Goal: Check status: Check status

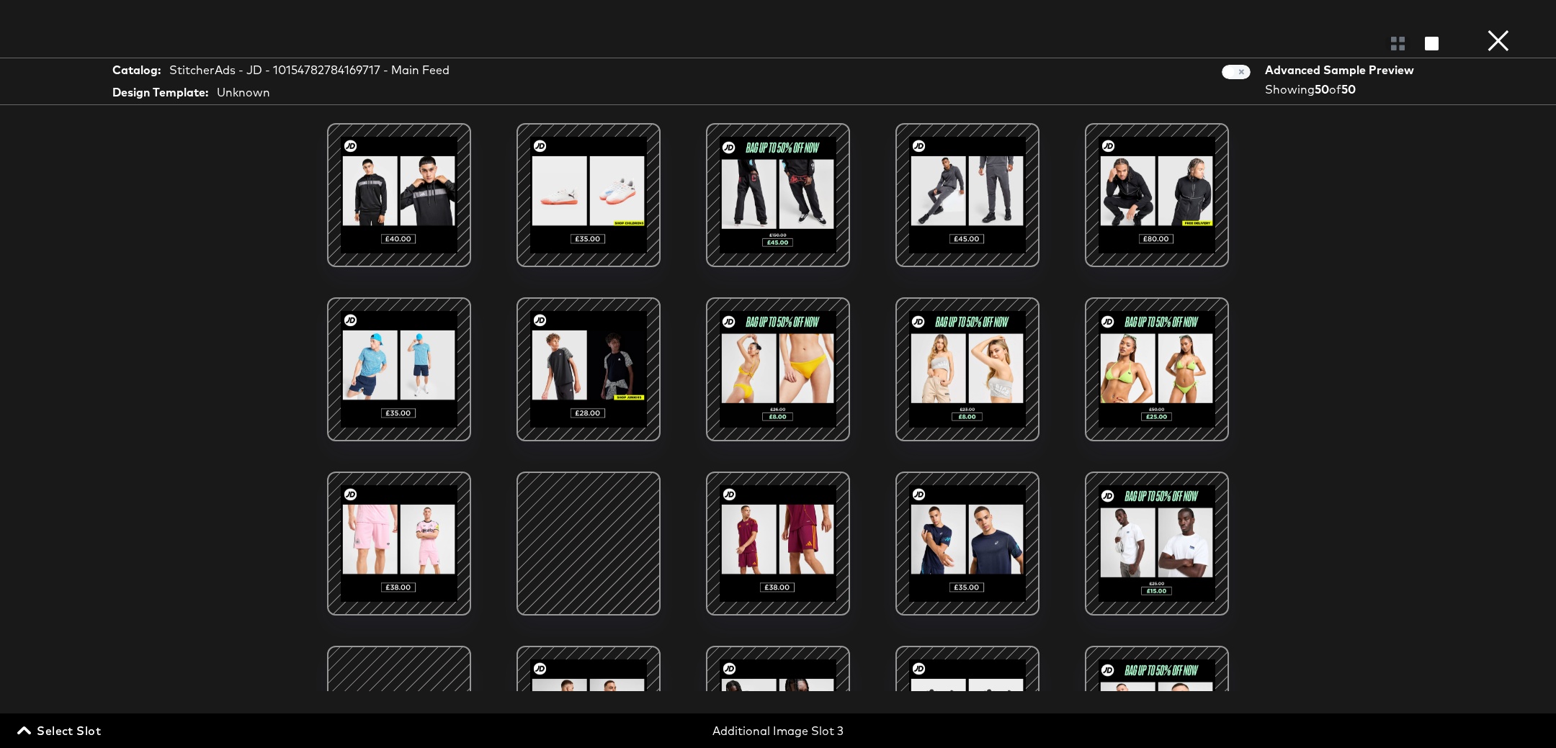
click at [1491, 29] on button "×" at bounding box center [1498, 14] width 29 height 29
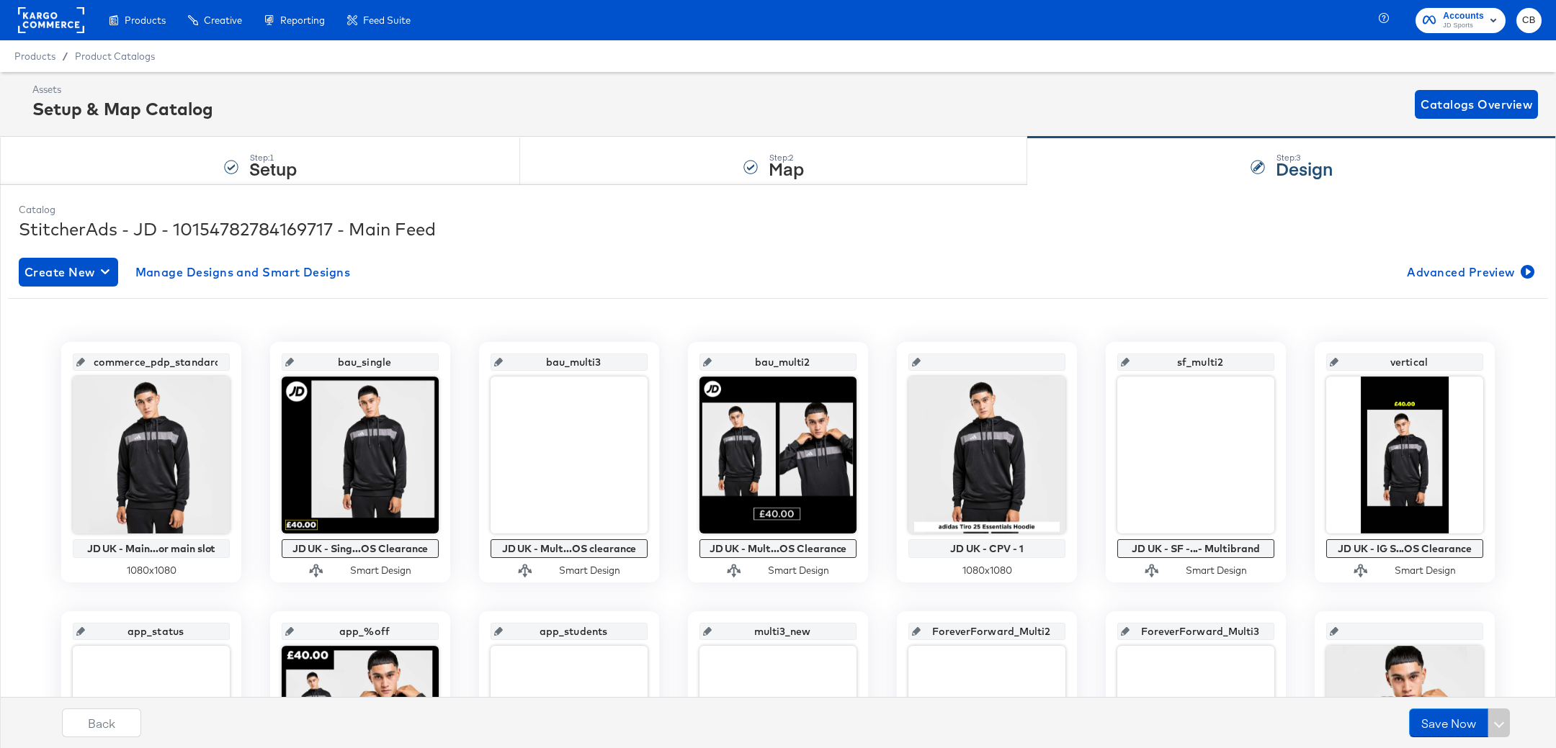
click at [50, 11] on rect at bounding box center [51, 20] width 66 height 26
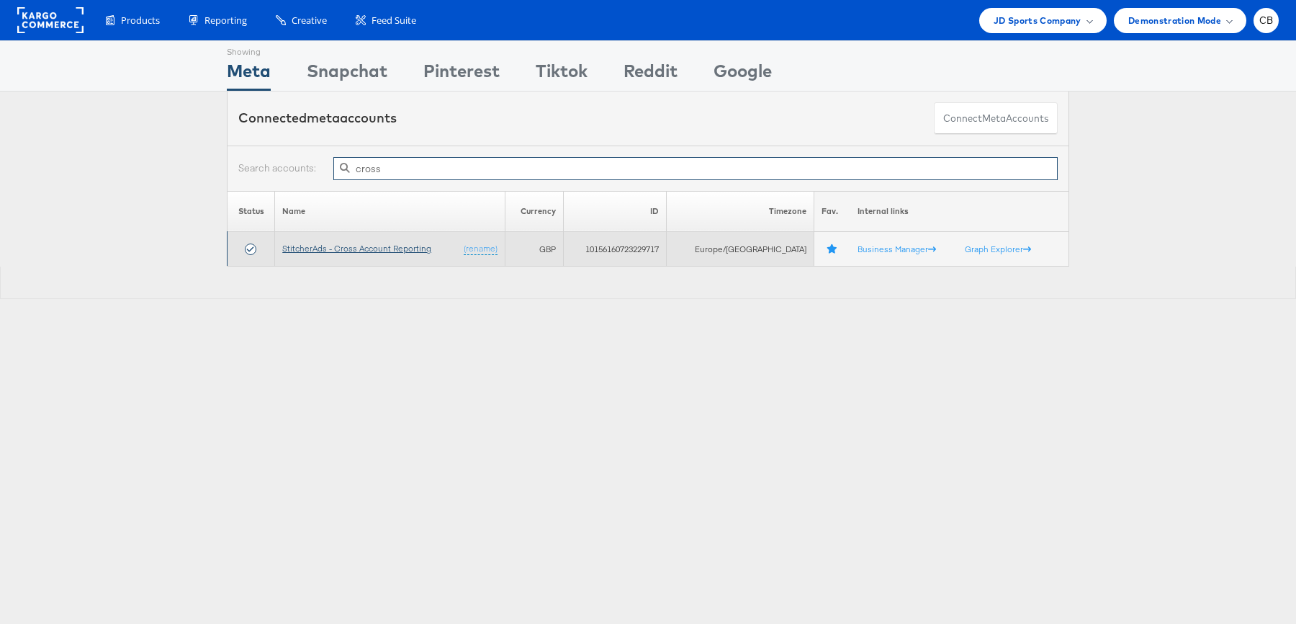
type input "cross"
click at [357, 243] on link "StitcherAds - Cross Account Reporting" at bounding box center [356, 248] width 149 height 11
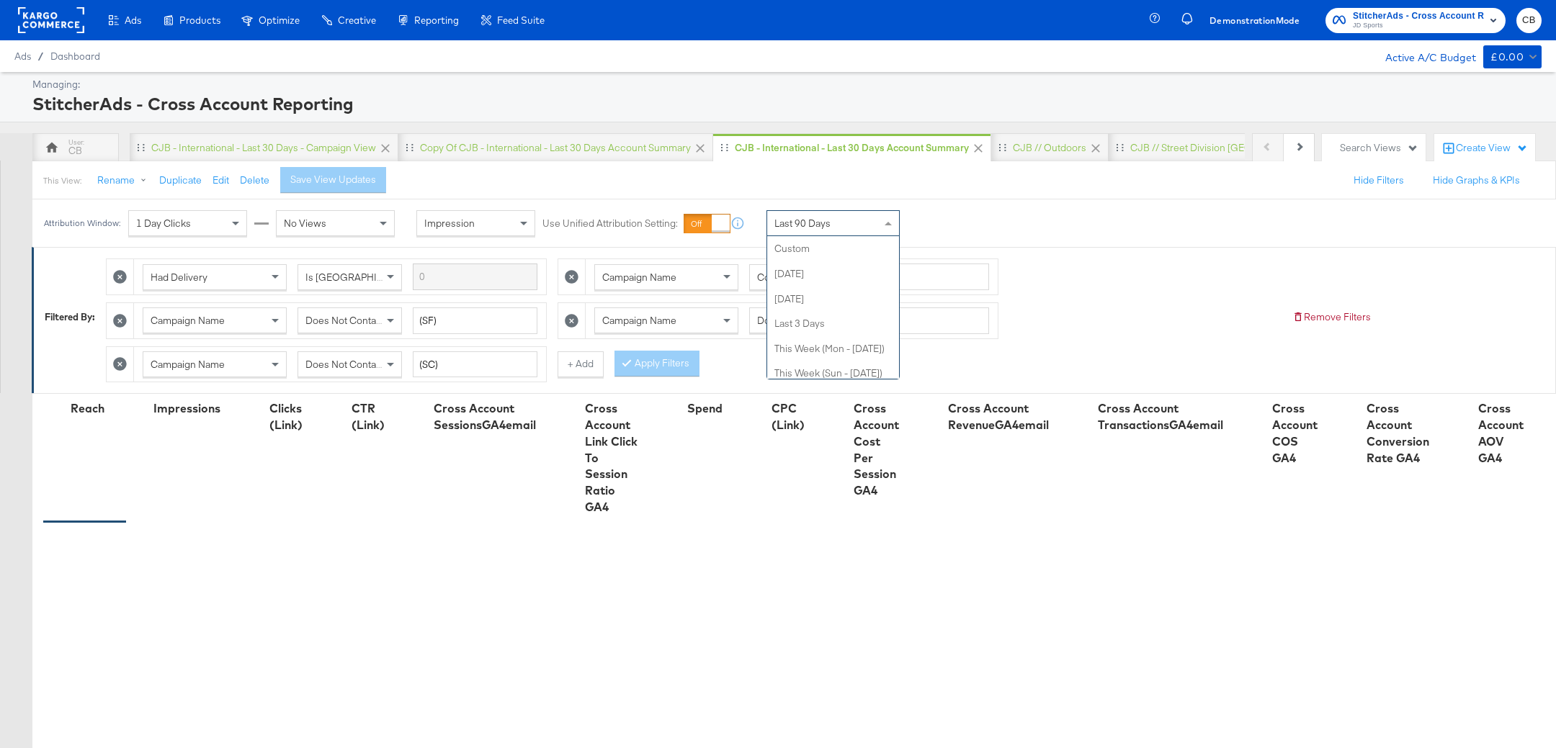
click at [891, 222] on span at bounding box center [890, 223] width 18 height 24
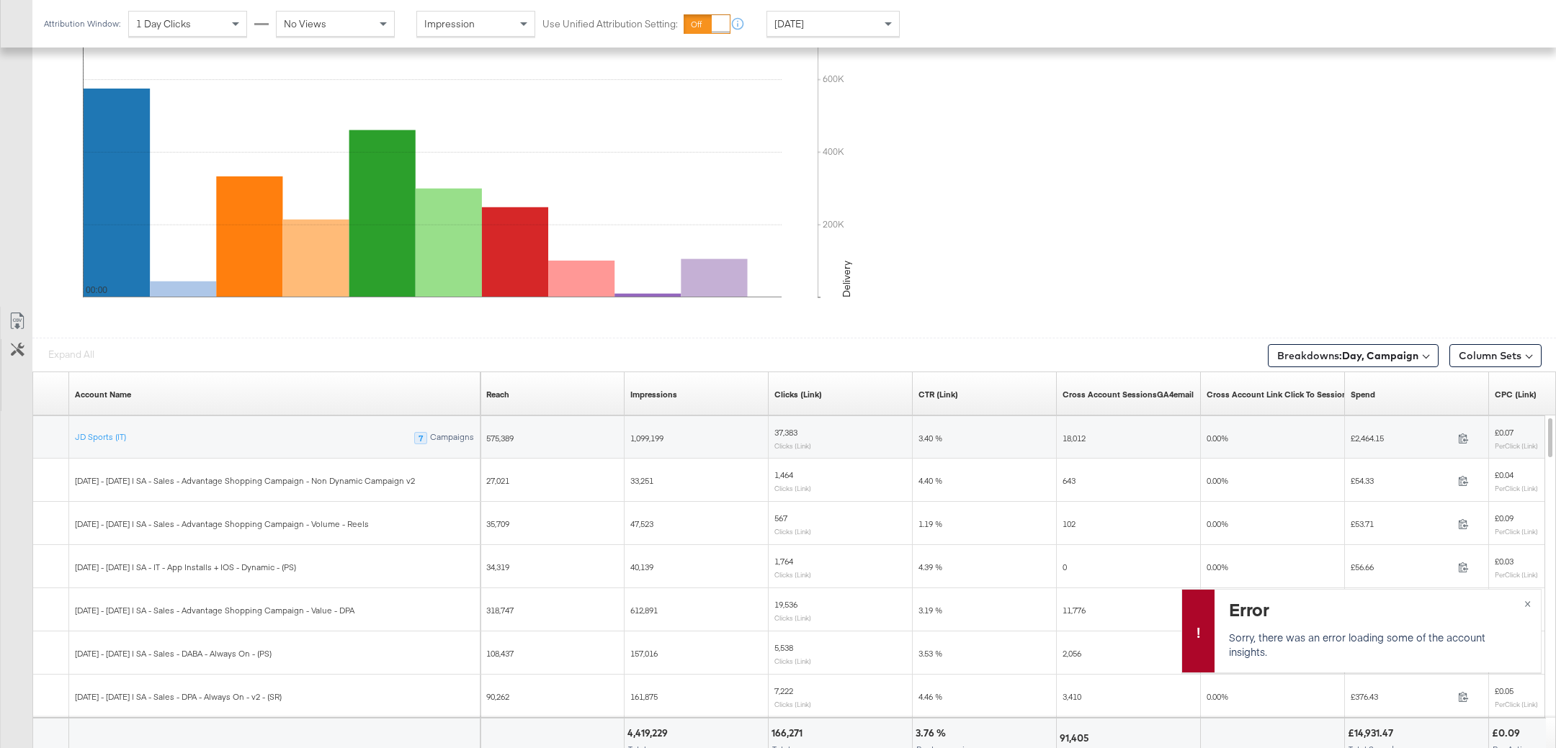
scroll to position [683, 0]
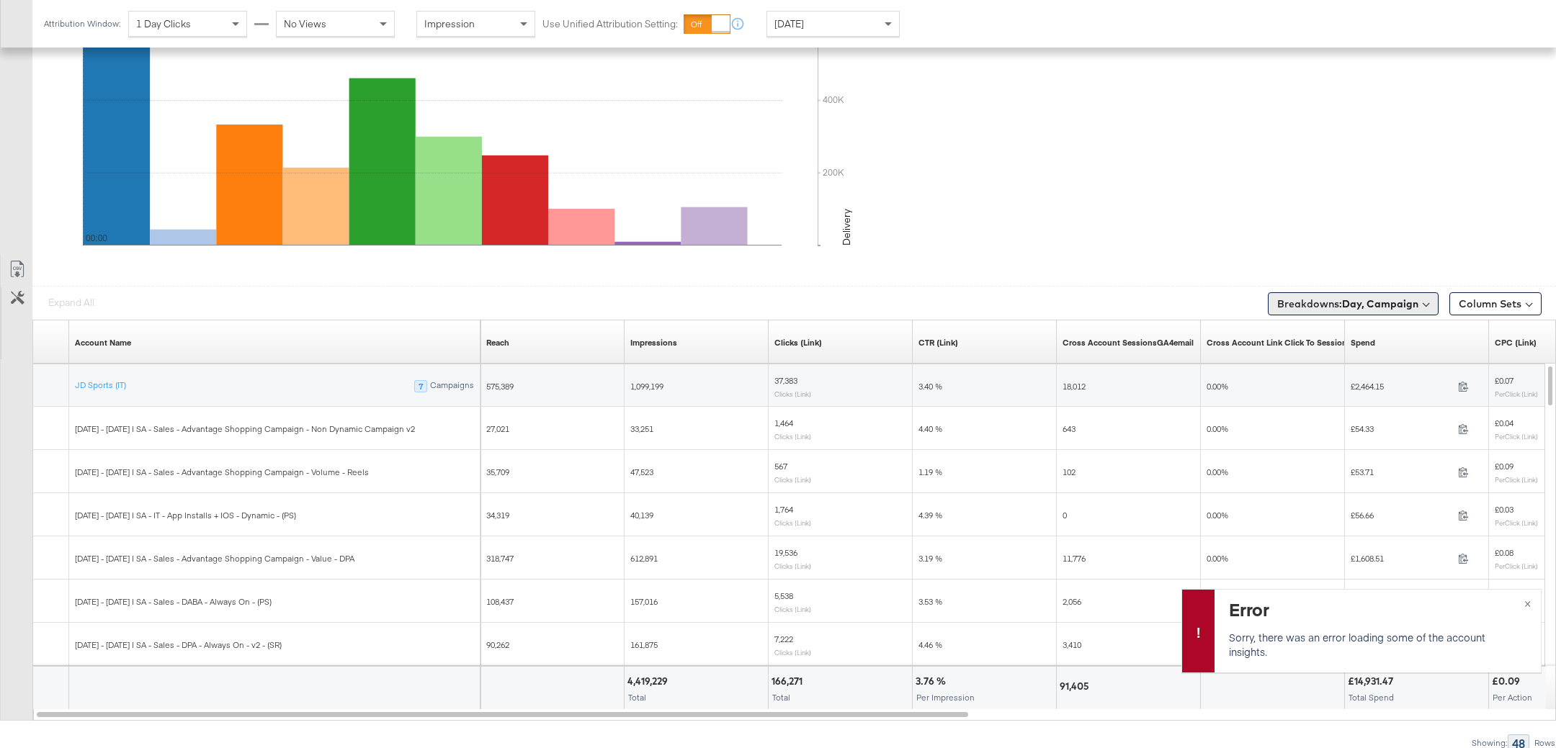
click at [1367, 292] on button "Breakdowns: Day, Campaign" at bounding box center [1352, 303] width 171 height 23
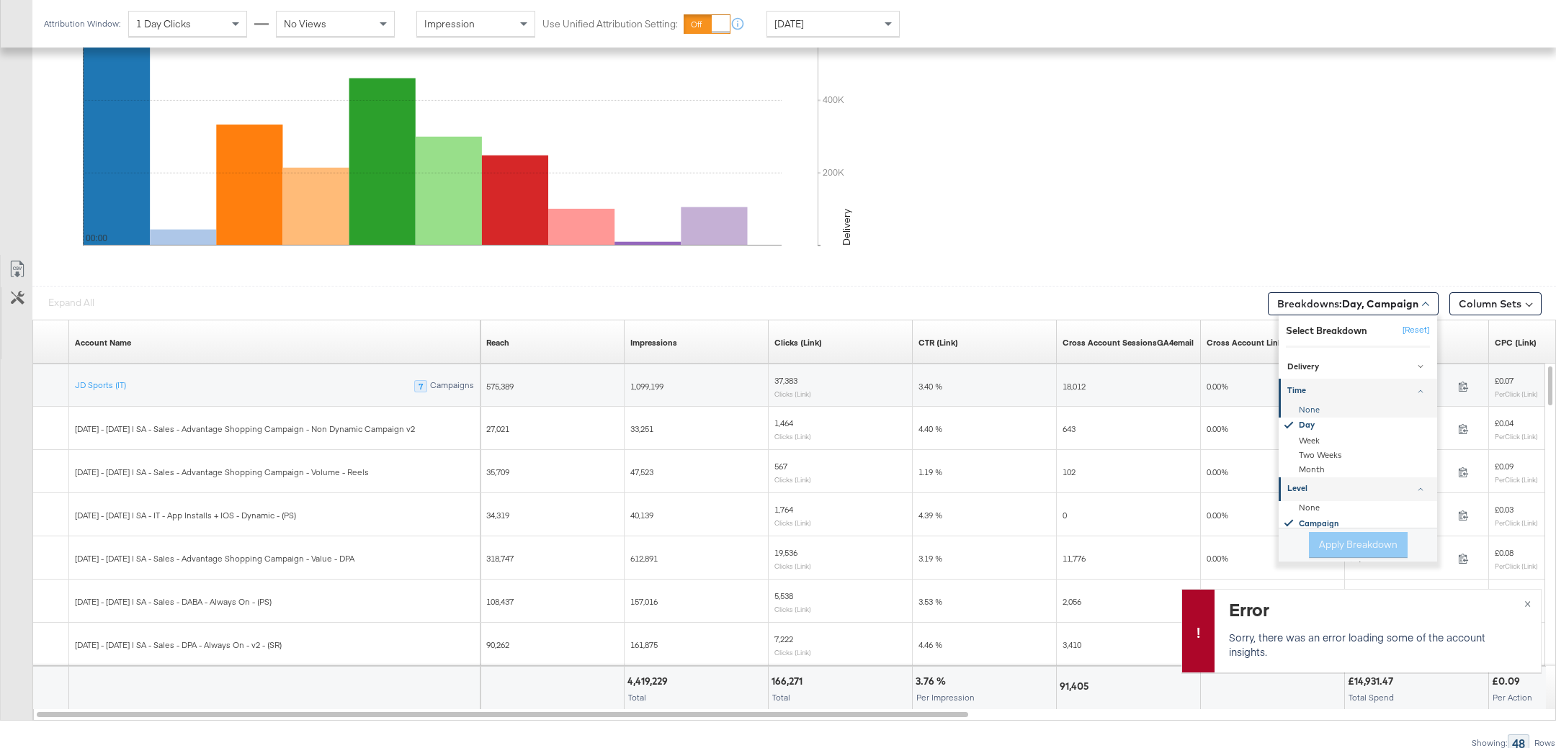
click at [1314, 408] on div "None" at bounding box center [1358, 410] width 156 height 14
click at [1312, 501] on div "None" at bounding box center [1358, 508] width 156 height 14
click at [1332, 532] on button "Apply Breakdown" at bounding box center [1358, 545] width 99 height 26
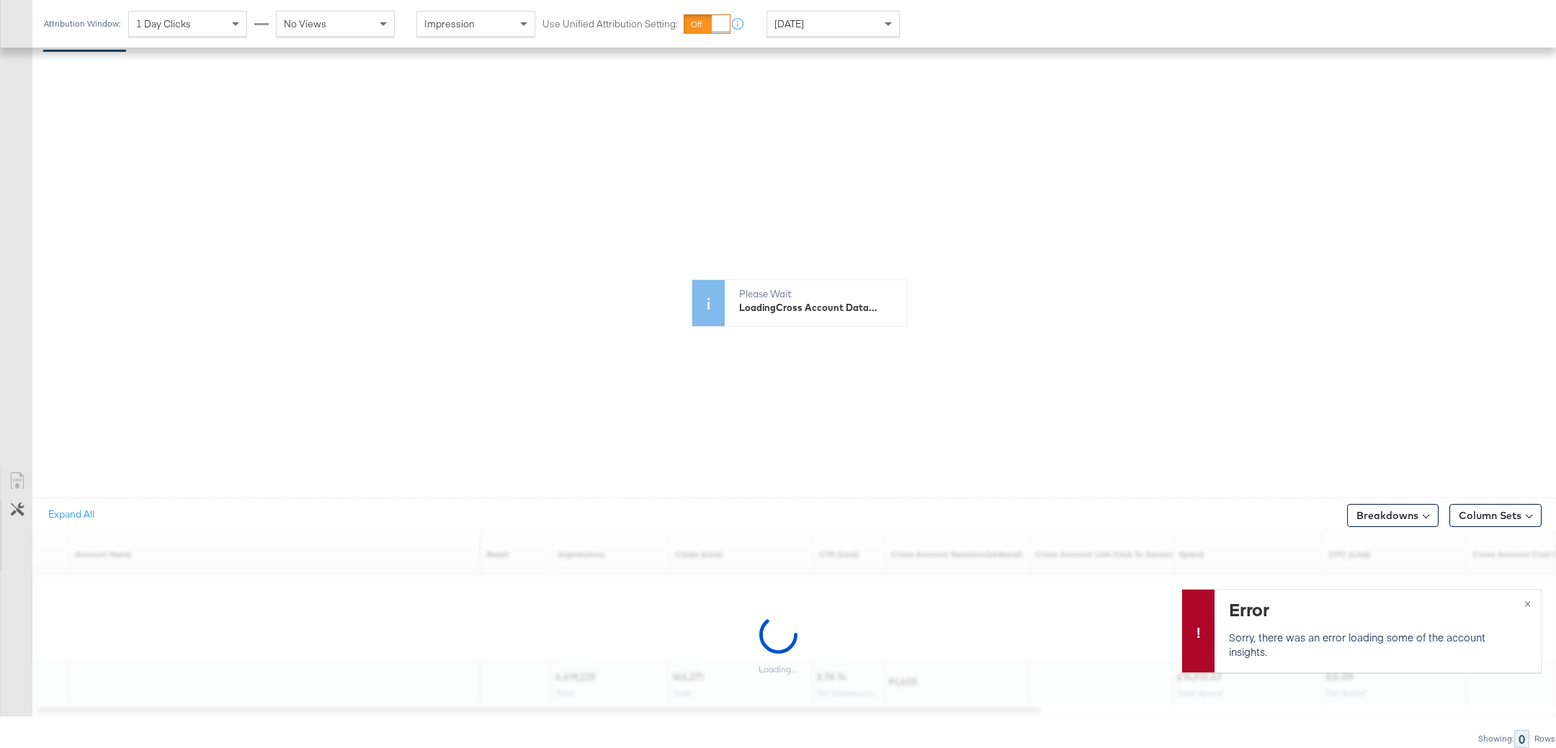
scroll to position [467, 0]
click at [1530, 606] on span "×" at bounding box center [1527, 602] width 6 height 17
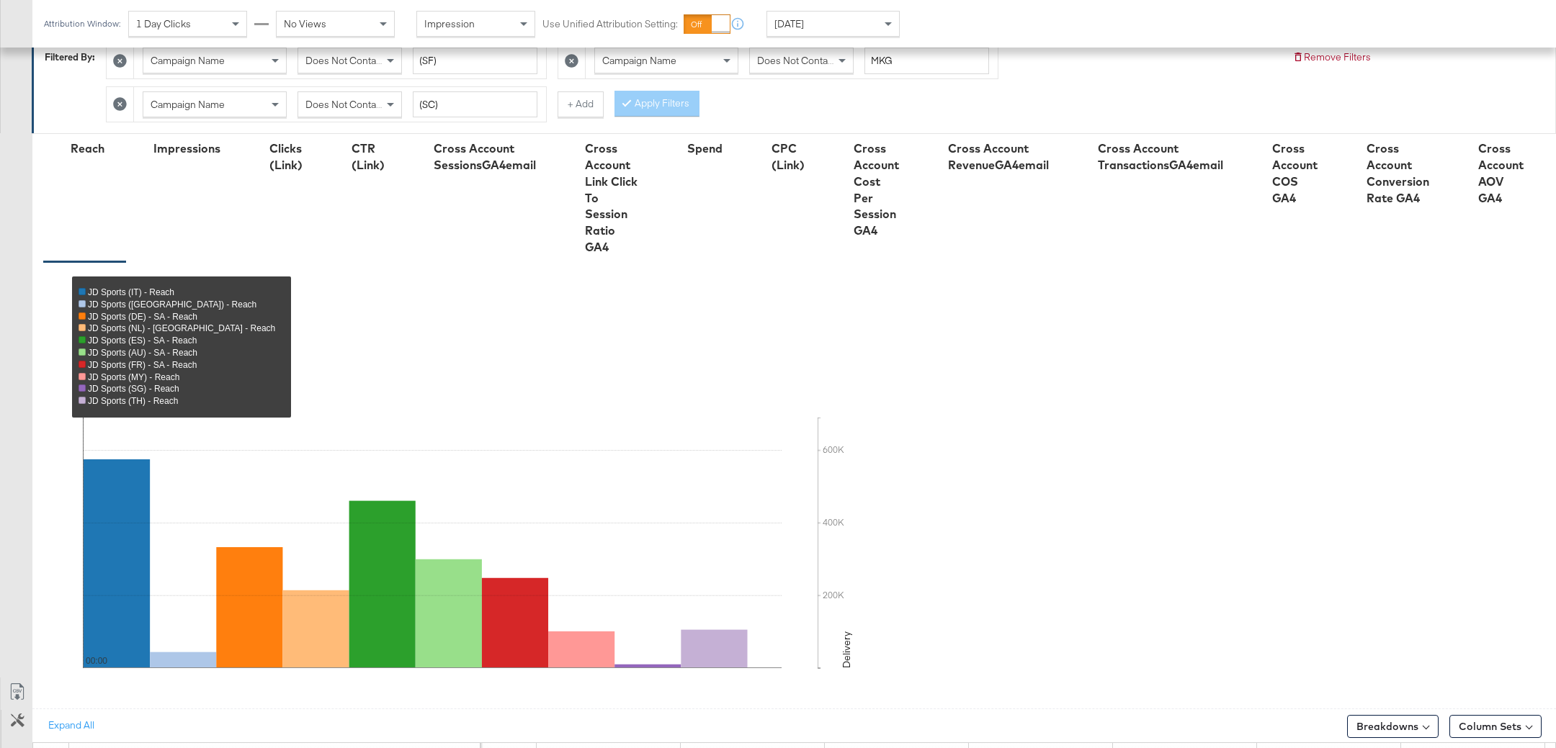
scroll to position [0, 0]
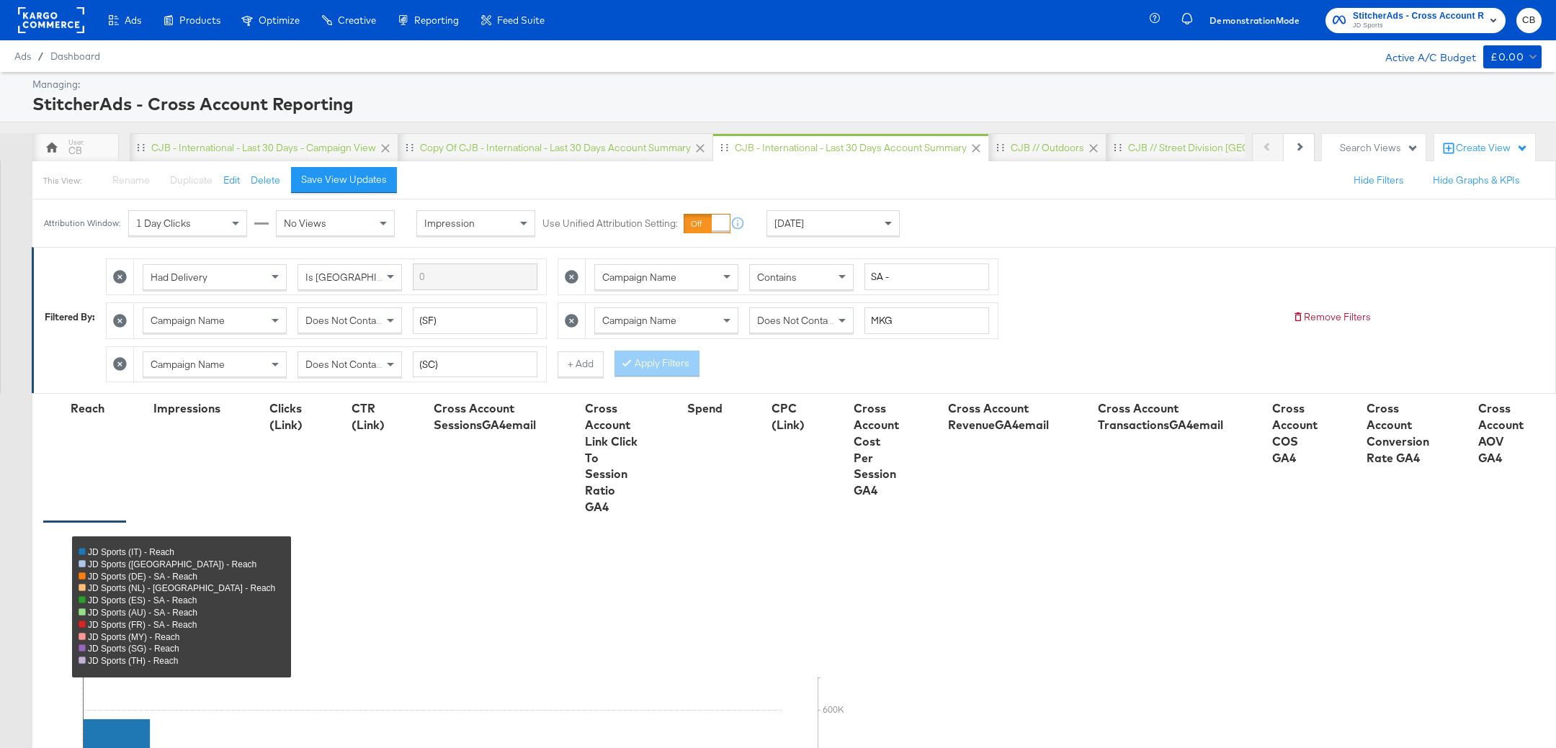
click at [894, 220] on span at bounding box center [890, 223] width 18 height 24
click at [951, 223] on div "Sep 29th 2025" at bounding box center [939, 229] width 24 height 12
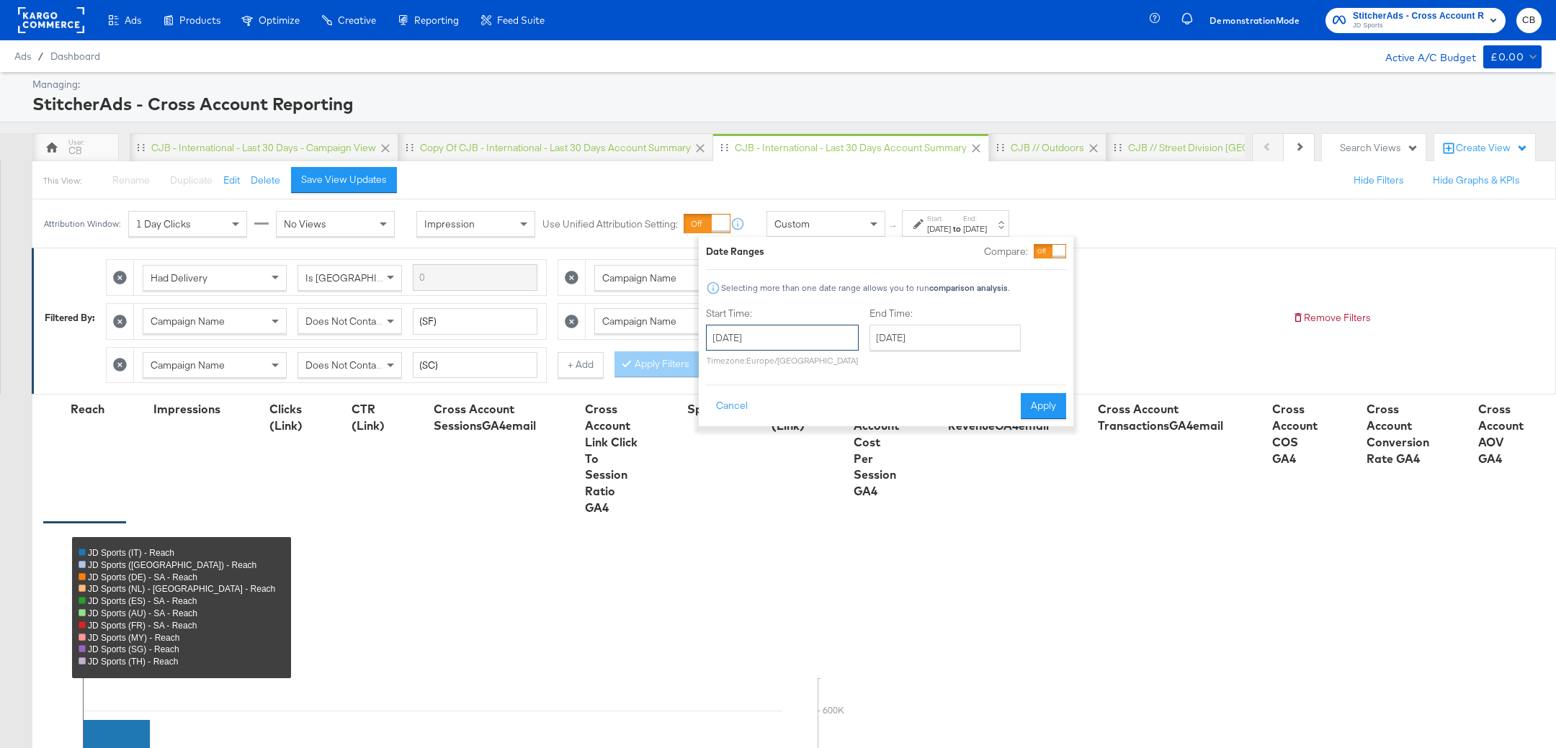
click at [773, 334] on input "September 29th 2025" at bounding box center [782, 338] width 153 height 26
click at [714, 365] on span "‹" at bounding box center [722, 367] width 22 height 22
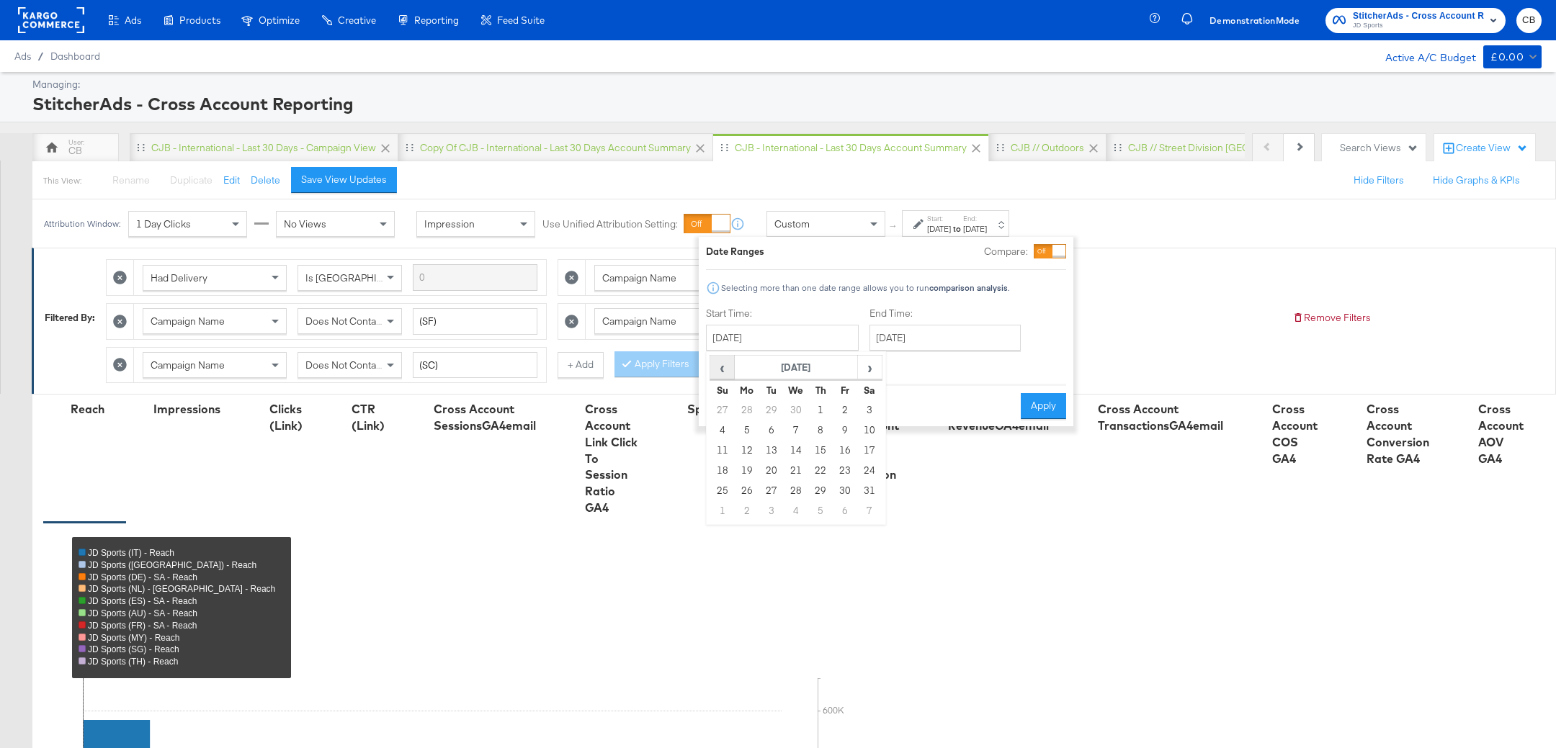
click at [714, 365] on span "‹" at bounding box center [722, 367] width 22 height 22
click at [724, 425] on td "6" at bounding box center [722, 431] width 24 height 20
type input "April 6th 2025"
click at [1036, 403] on button "Apply" at bounding box center [1037, 406] width 45 height 26
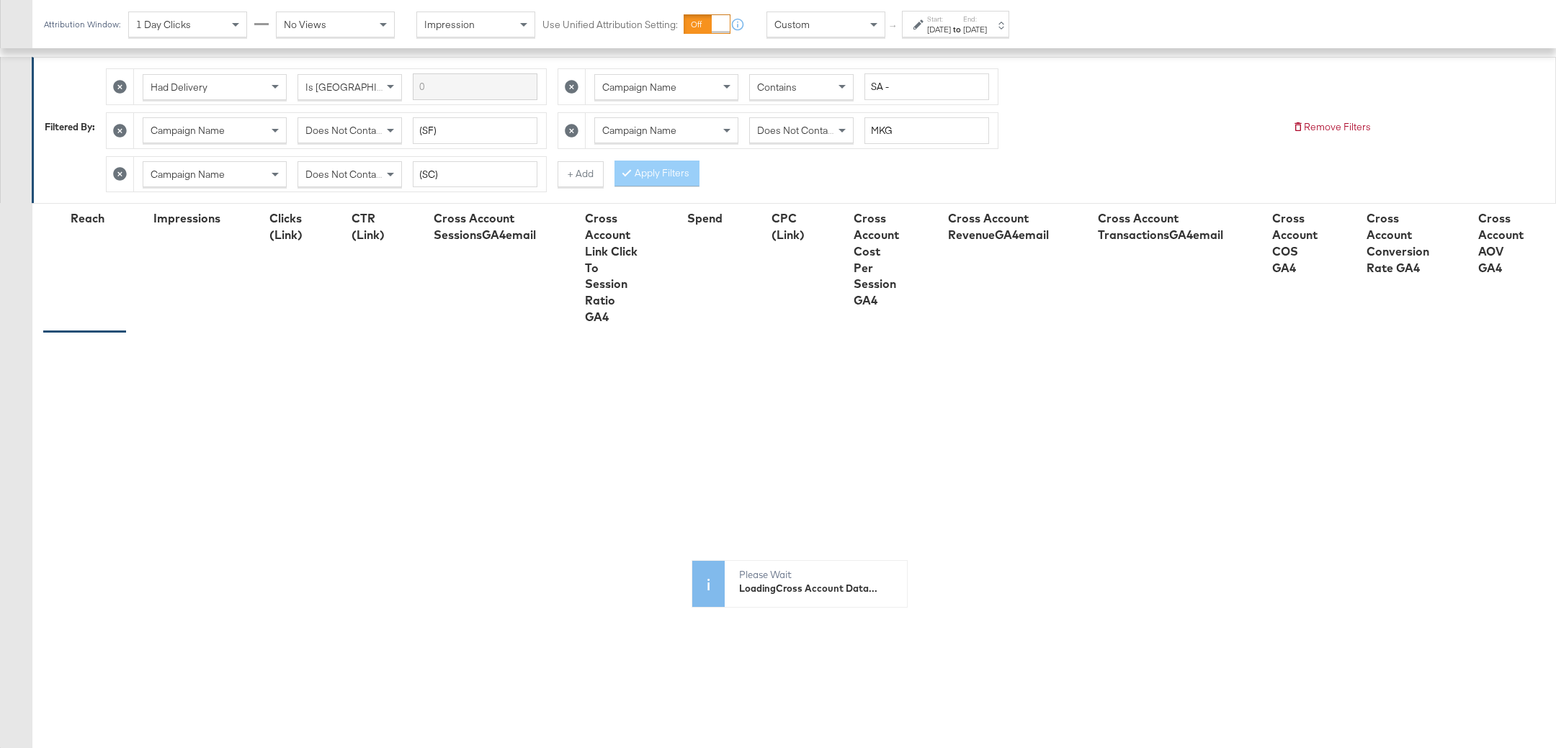
scroll to position [363, 0]
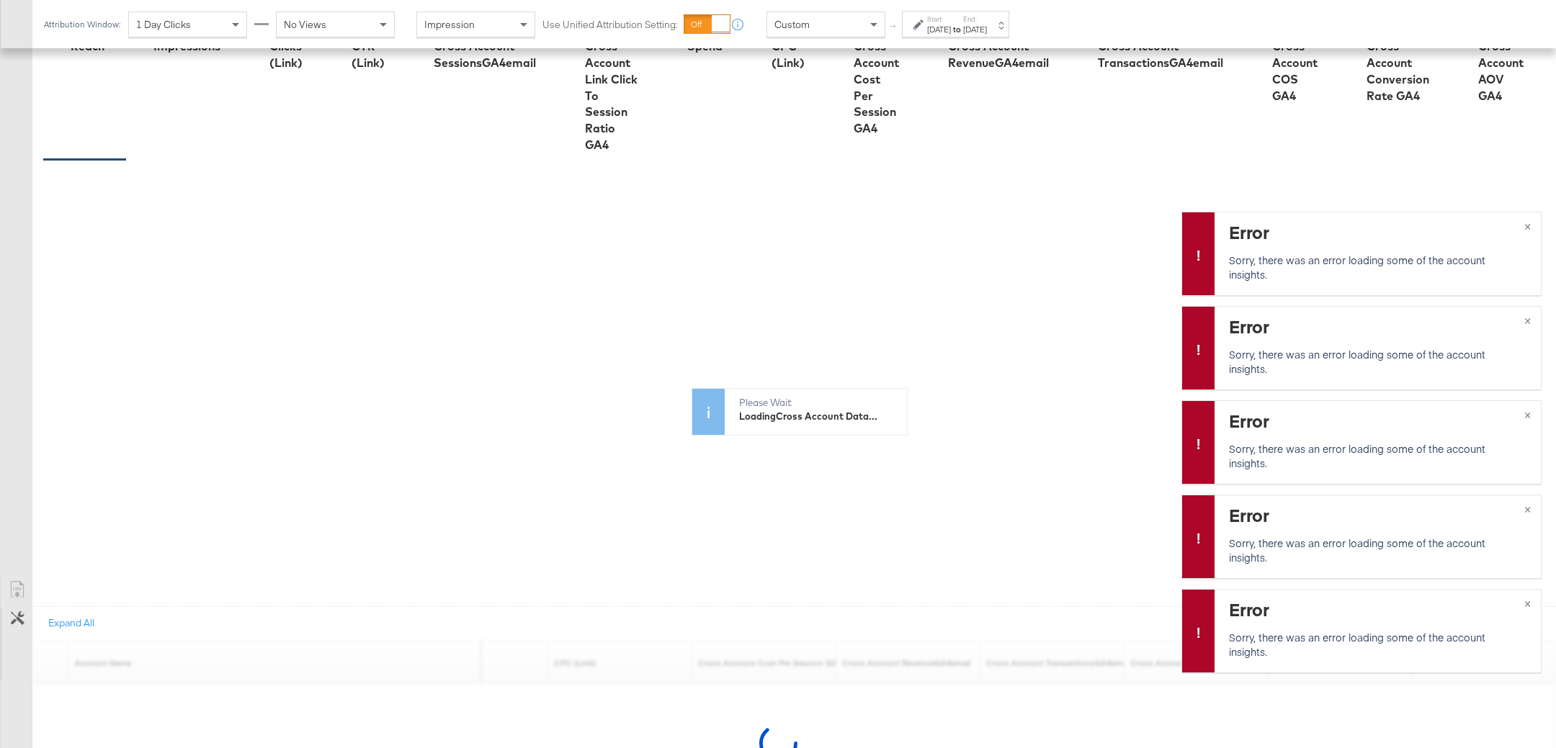
click at [1396, 623] on div "Error Sorry, there was an error loading some of the account insights." at bounding box center [1381, 628] width 305 height 62
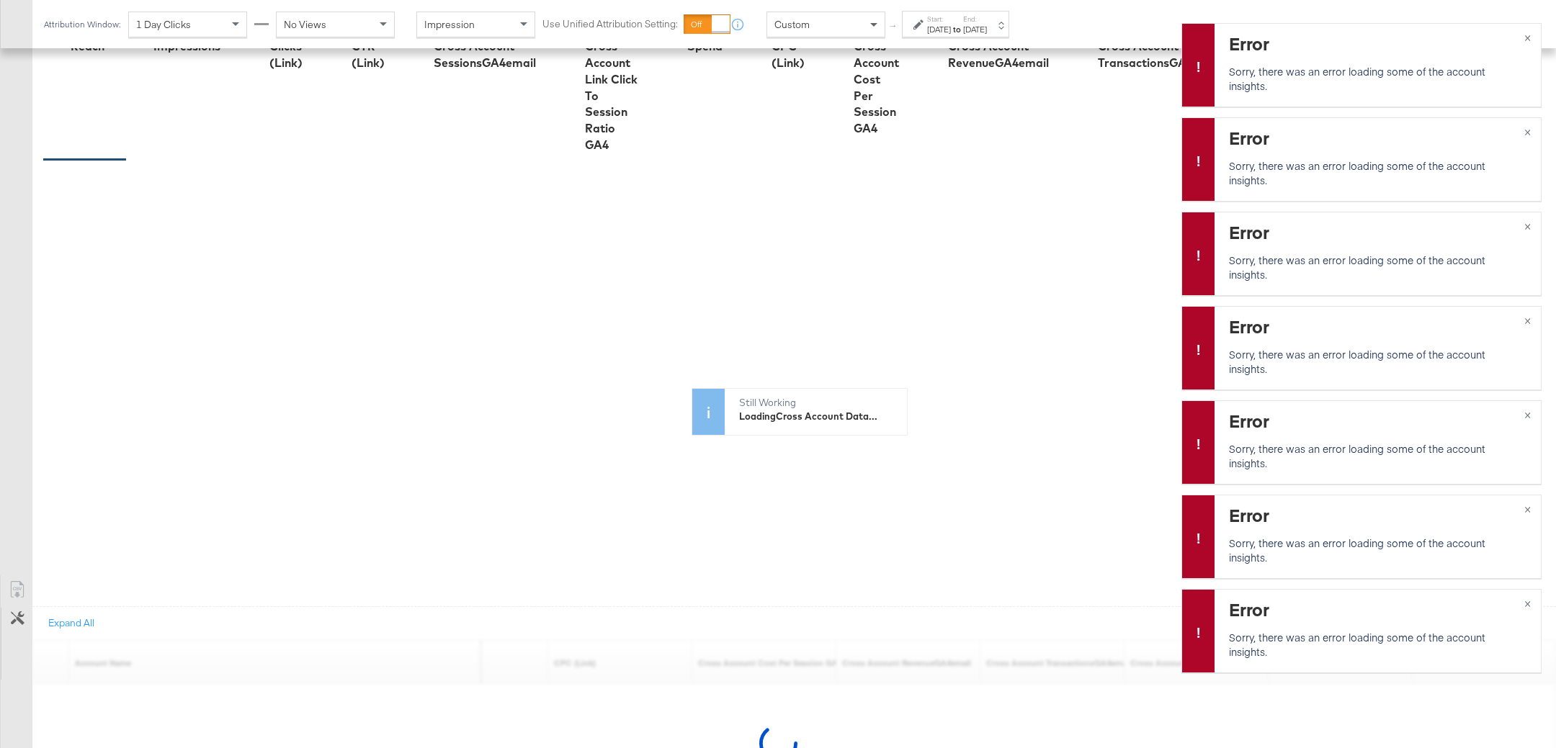
click at [871, 20] on span at bounding box center [875, 24] width 18 height 24
click at [887, 22] on span at bounding box center [890, 24] width 18 height 24
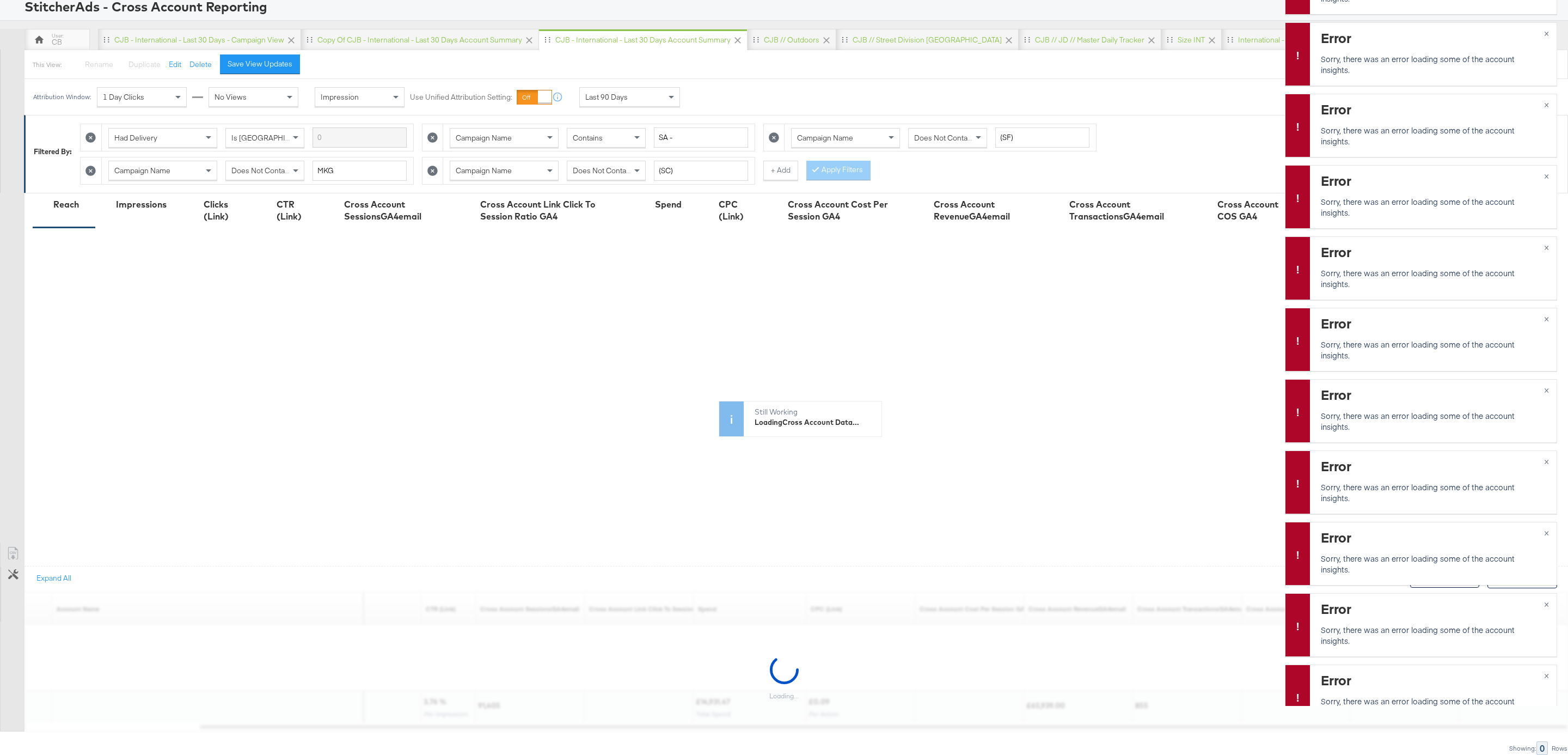
scroll to position [-30, 0]
click at [1176, 32] on span "×" at bounding box center [1546, 33] width 5 height 13
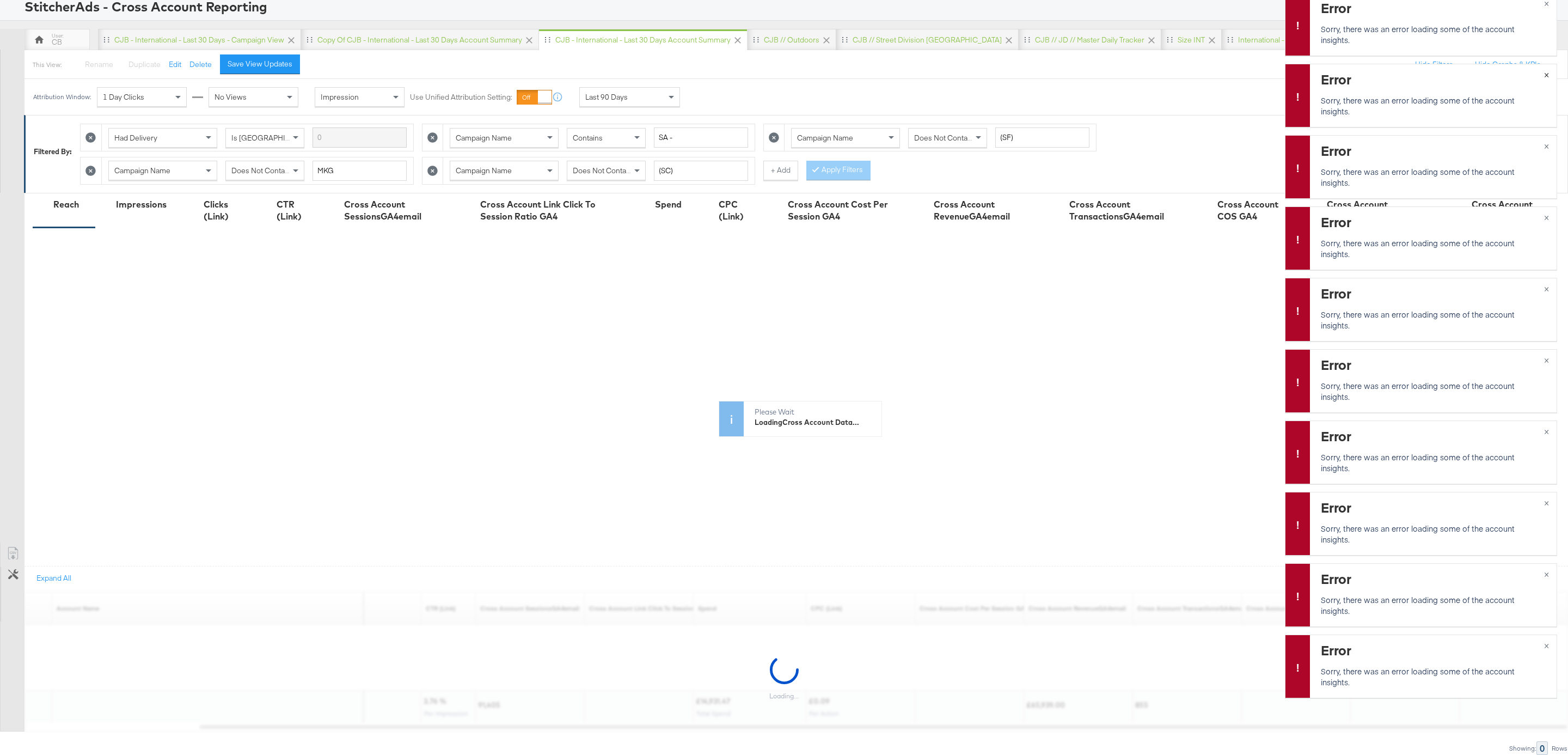
click at [1176, 77] on span "×" at bounding box center [1546, 73] width 5 height 13
click at [1176, 148] on span "×" at bounding box center [1546, 145] width 5 height 13
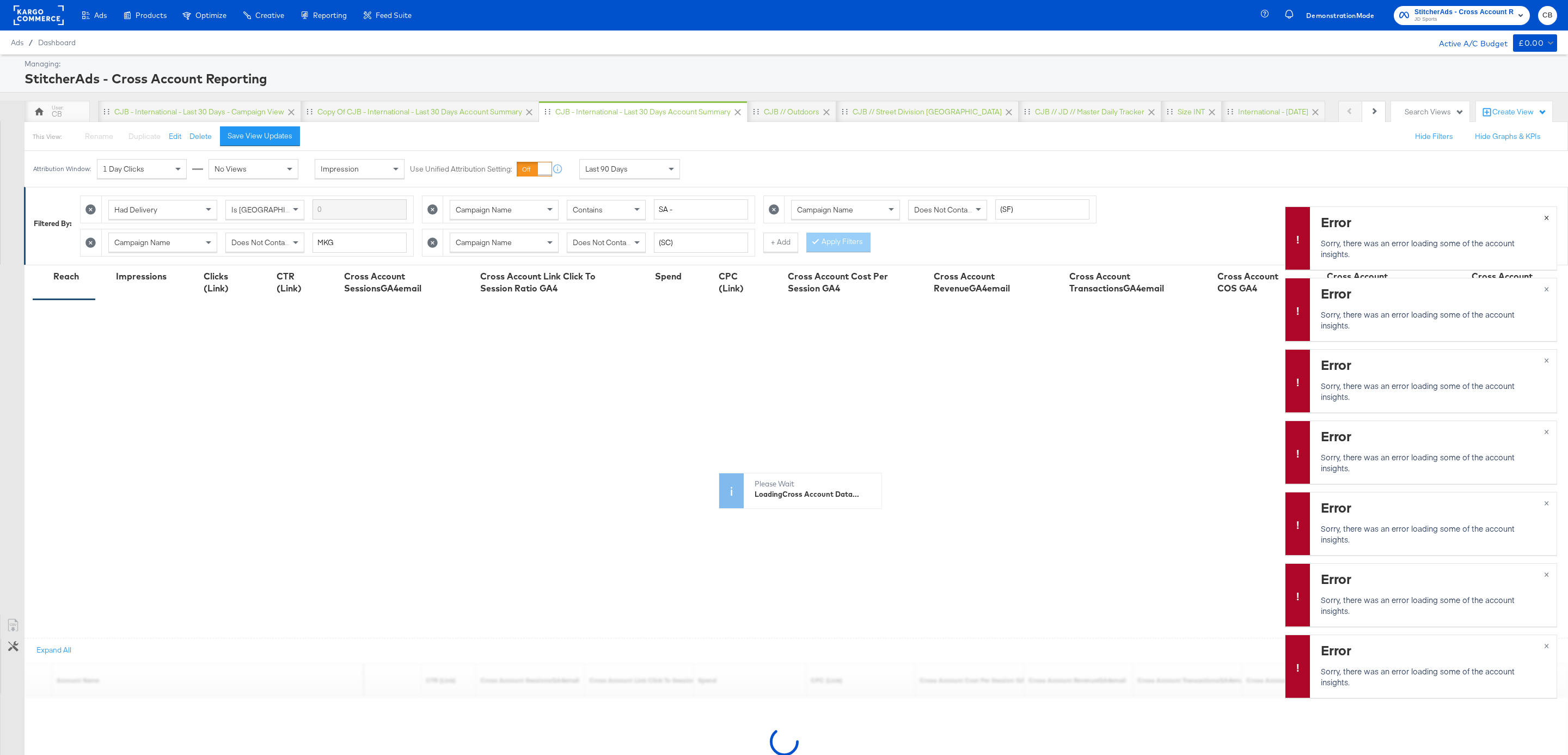
click at [1176, 218] on span "×" at bounding box center [1546, 216] width 5 height 13
click at [1176, 289] on span "×" at bounding box center [1546, 287] width 5 height 13
click at [1176, 217] on span "×" at bounding box center [1546, 216] width 5 height 13
click at [1176, 146] on span "×" at bounding box center [1546, 145] width 5 height 13
click at [1176, 216] on span "×" at bounding box center [1546, 216] width 5 height 13
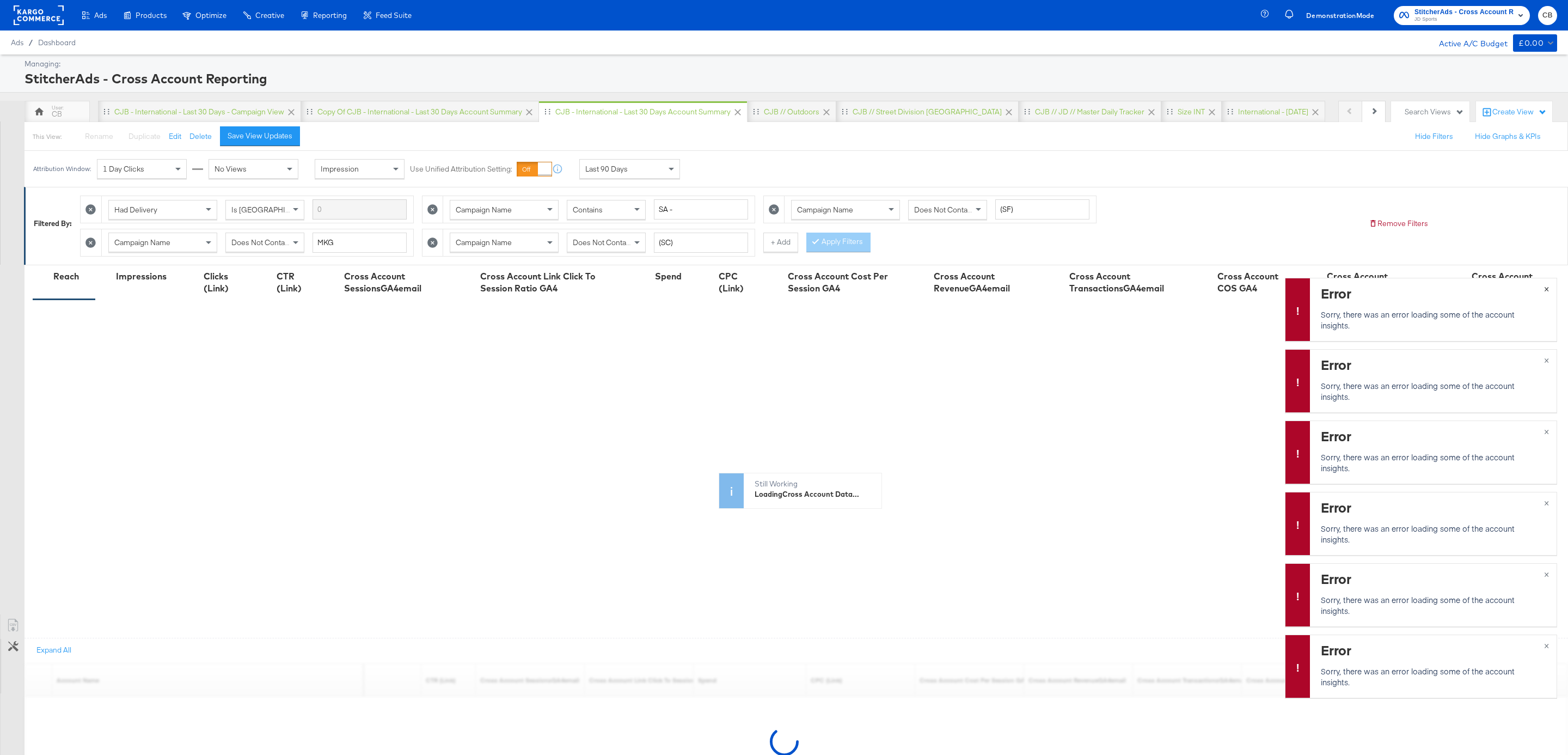
click at [1176, 287] on span "×" at bounding box center [1546, 287] width 5 height 13
click at [1176, 362] on span "×" at bounding box center [1546, 359] width 5 height 13
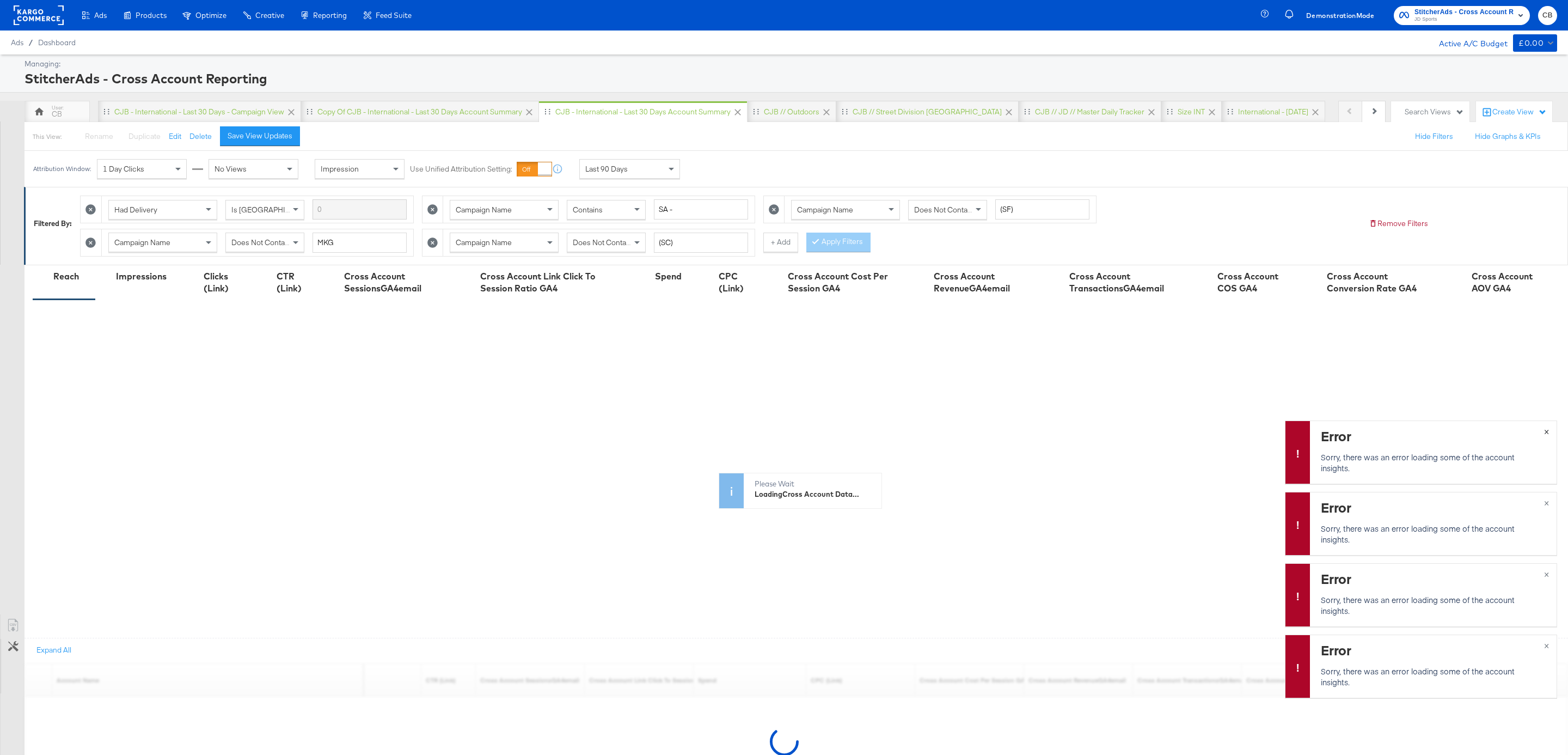
click at [1176, 433] on span "×" at bounding box center [1546, 430] width 5 height 13
click at [1176, 502] on span "×" at bounding box center [1546, 502] width 5 height 13
click at [1176, 566] on span "×" at bounding box center [1546, 573] width 5 height 13
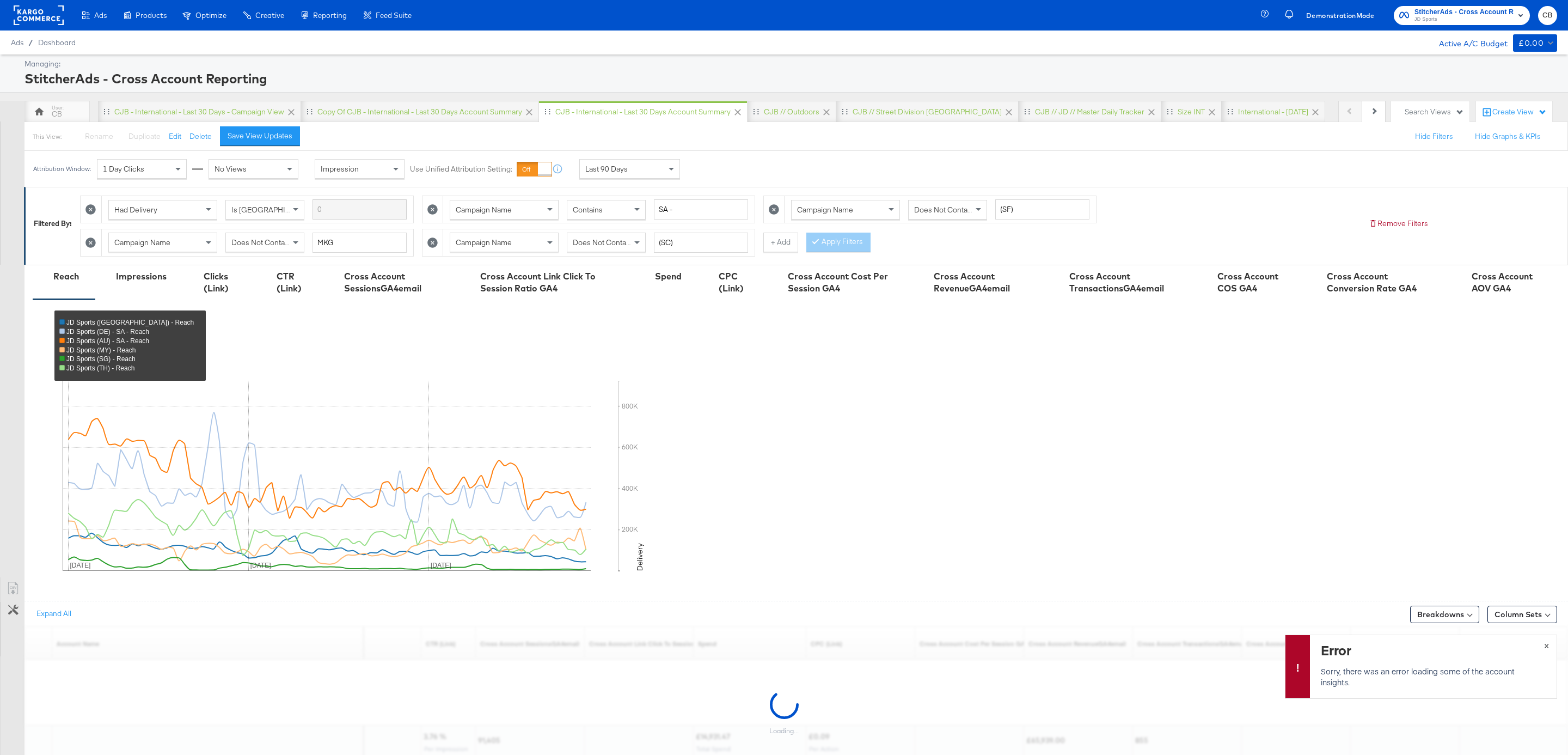
click at [1176, 566] on span "×" at bounding box center [1546, 645] width 5 height 13
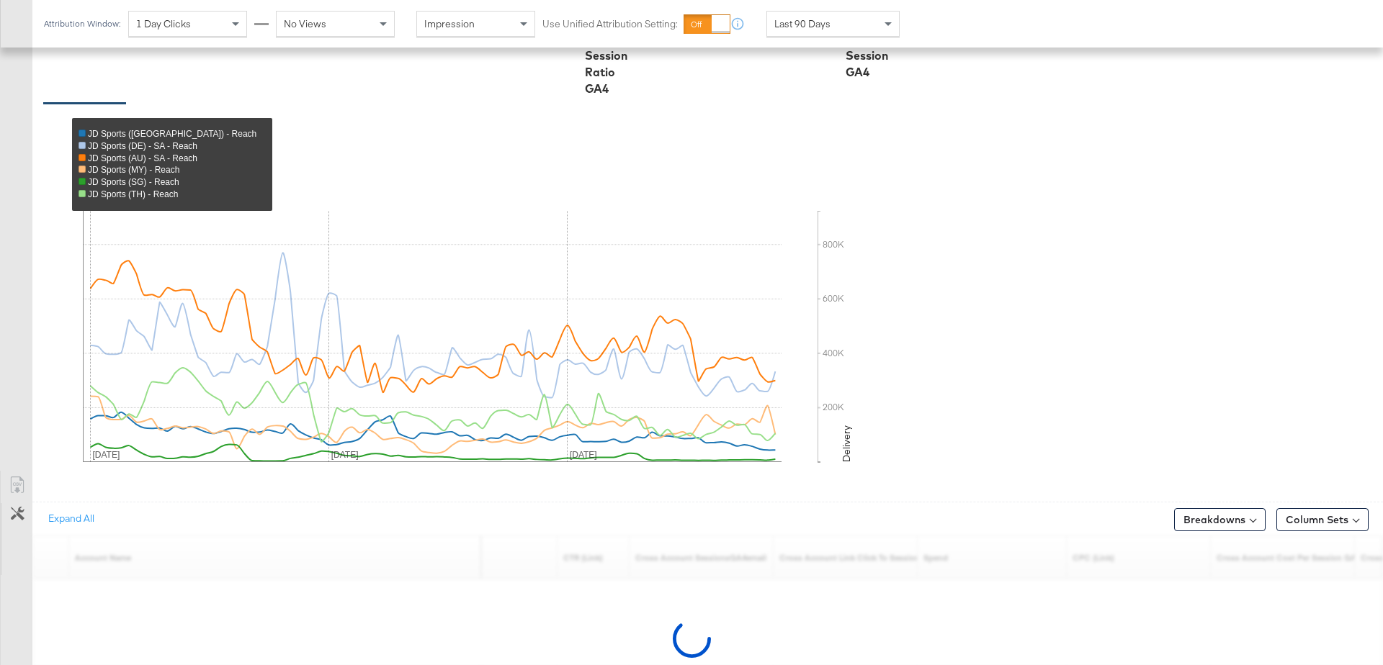
scroll to position [500, 0]
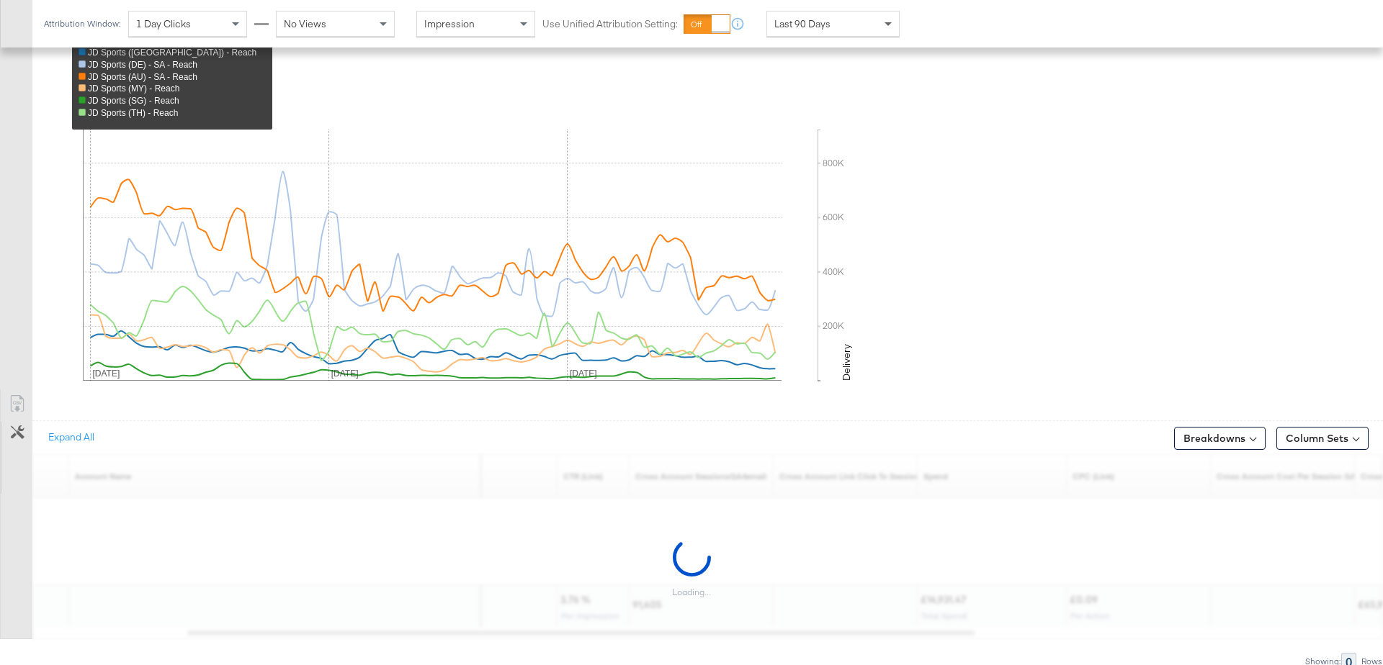
click at [881, 26] on span at bounding box center [890, 24] width 18 height 24
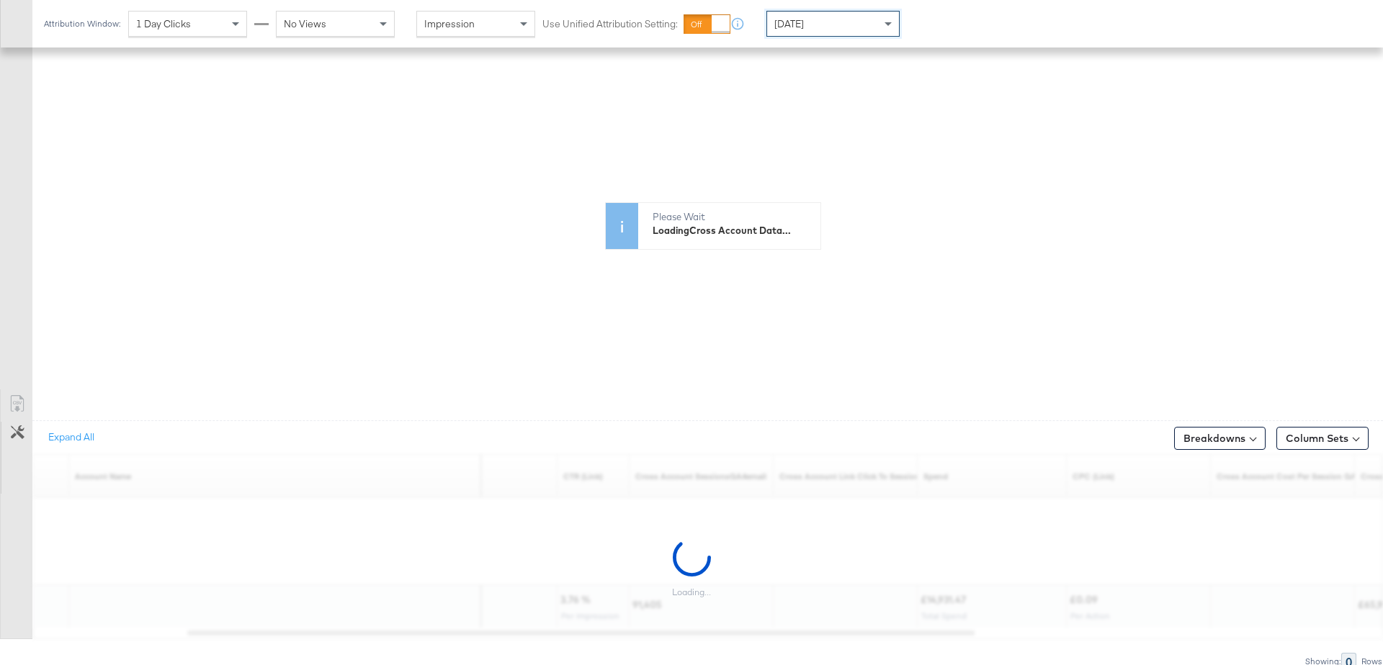
scroll to position [400, 0]
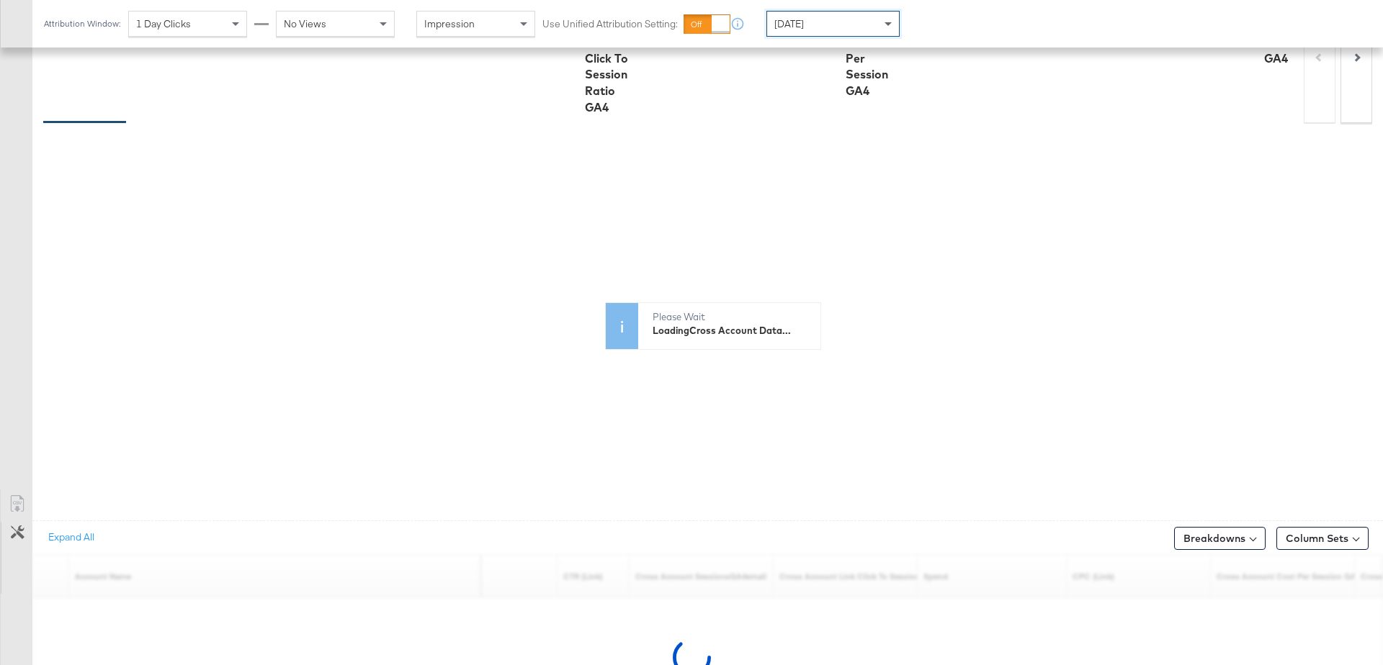
click at [890, 25] on span at bounding box center [887, 24] width 7 height 5
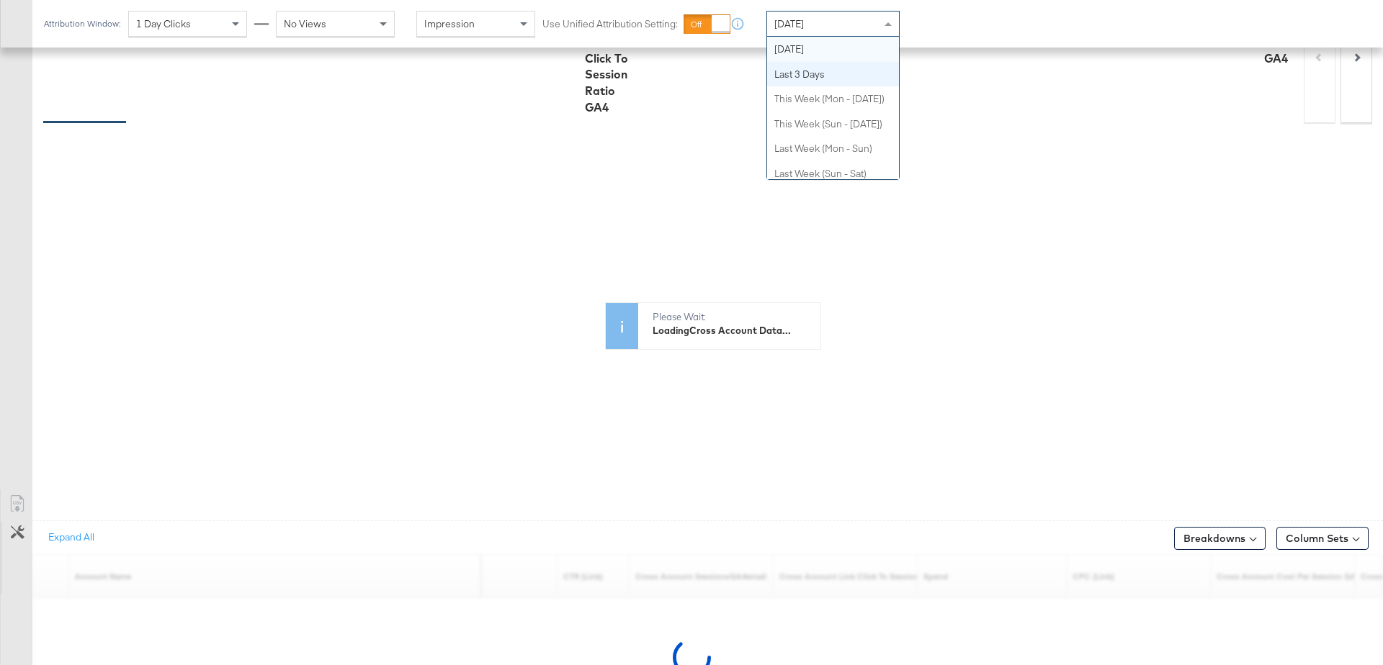
scroll to position [280, 0]
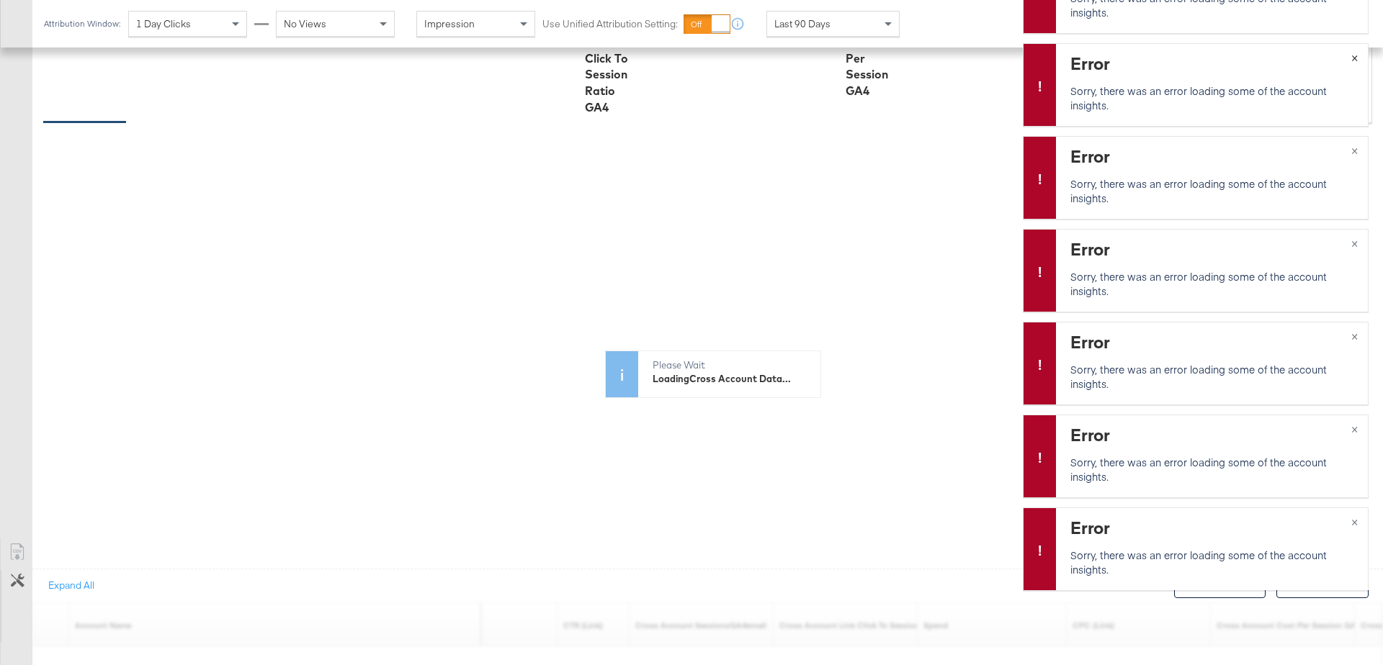
click at [1355, 62] on span "×" at bounding box center [1354, 56] width 6 height 17
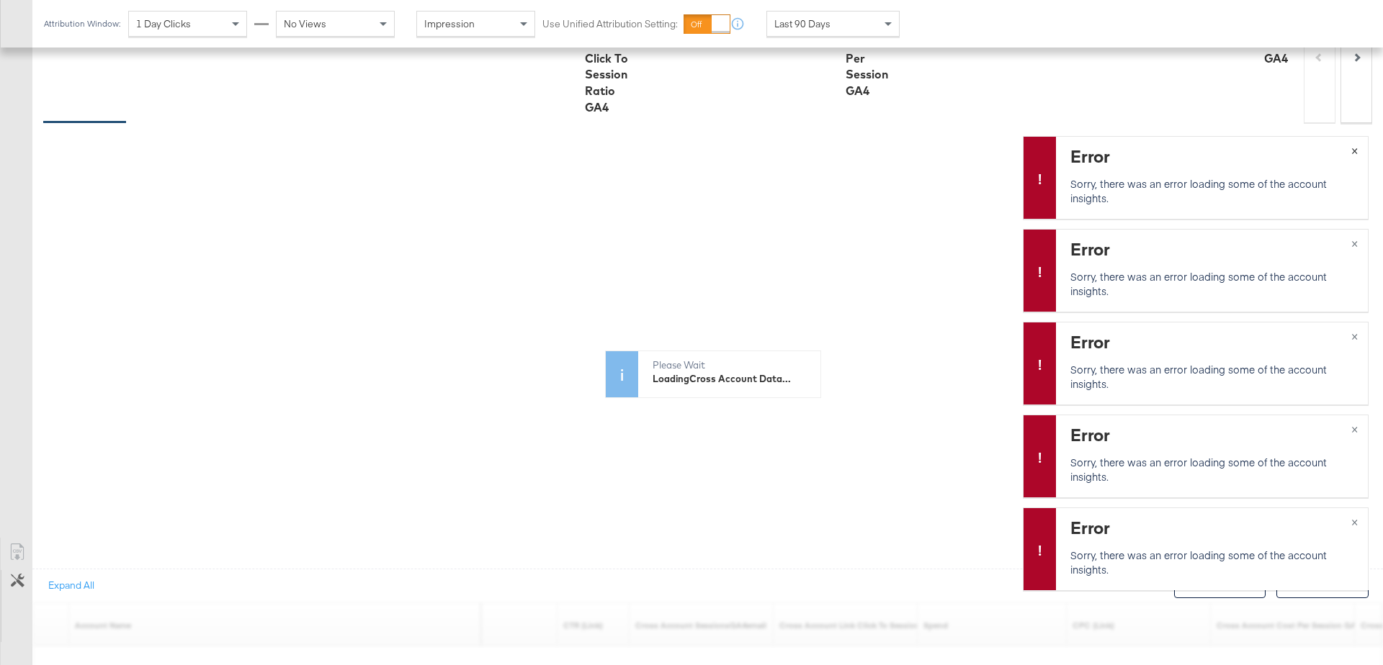
click at [1358, 152] on button "×" at bounding box center [1354, 150] width 27 height 26
click at [1355, 243] on span "×" at bounding box center [1354, 242] width 6 height 17
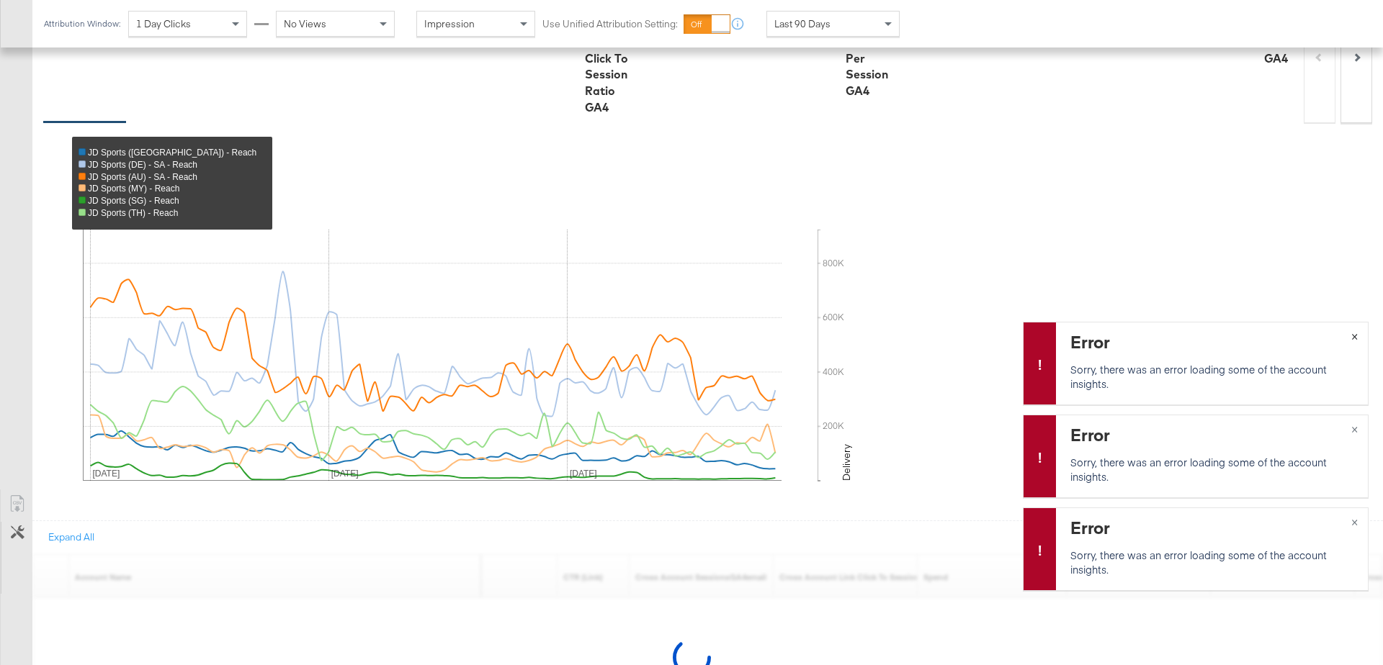
click at [1353, 333] on span "×" at bounding box center [1354, 335] width 6 height 17
click at [1356, 433] on span "×" at bounding box center [1354, 428] width 6 height 17
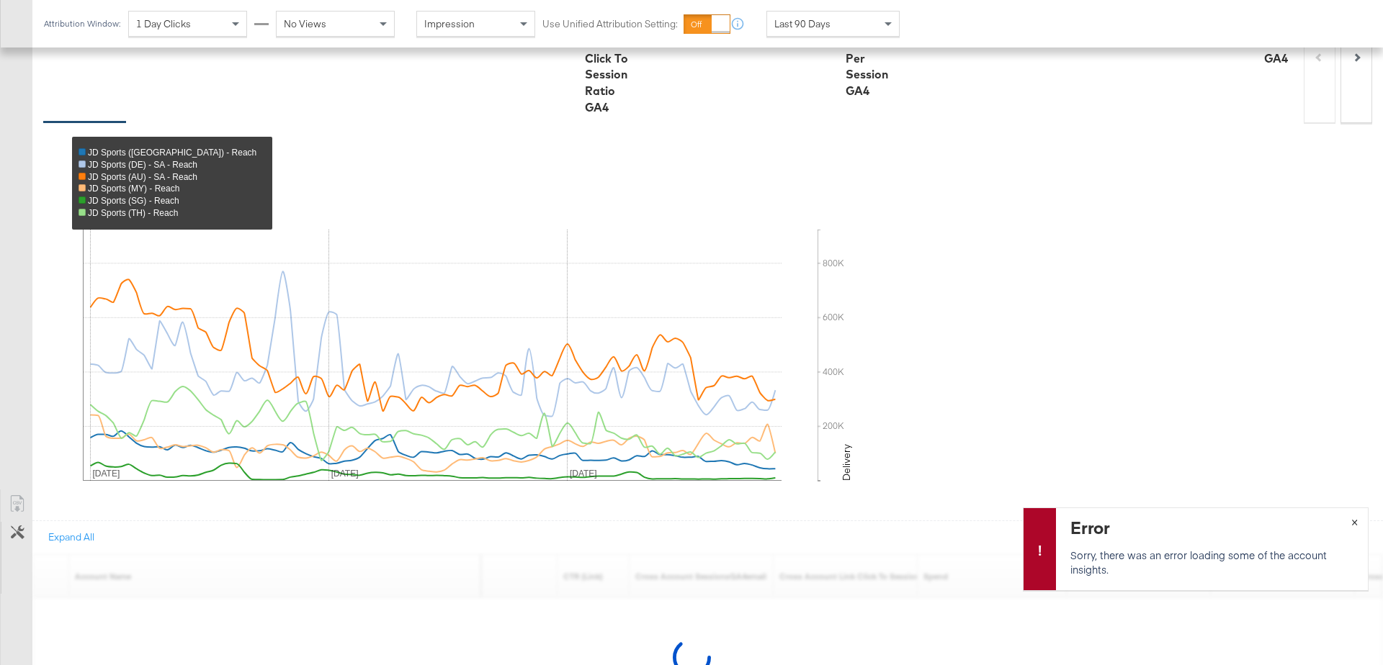
click at [1355, 521] on span "×" at bounding box center [1354, 521] width 6 height 17
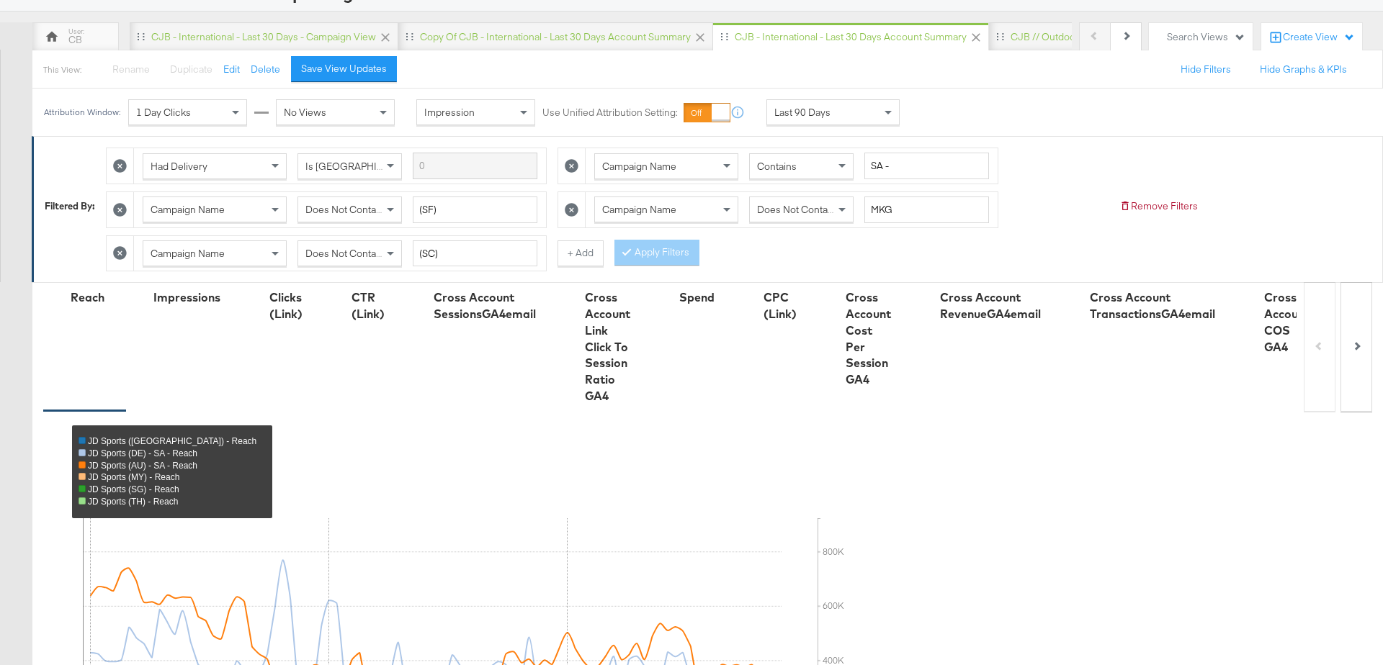
scroll to position [0, 0]
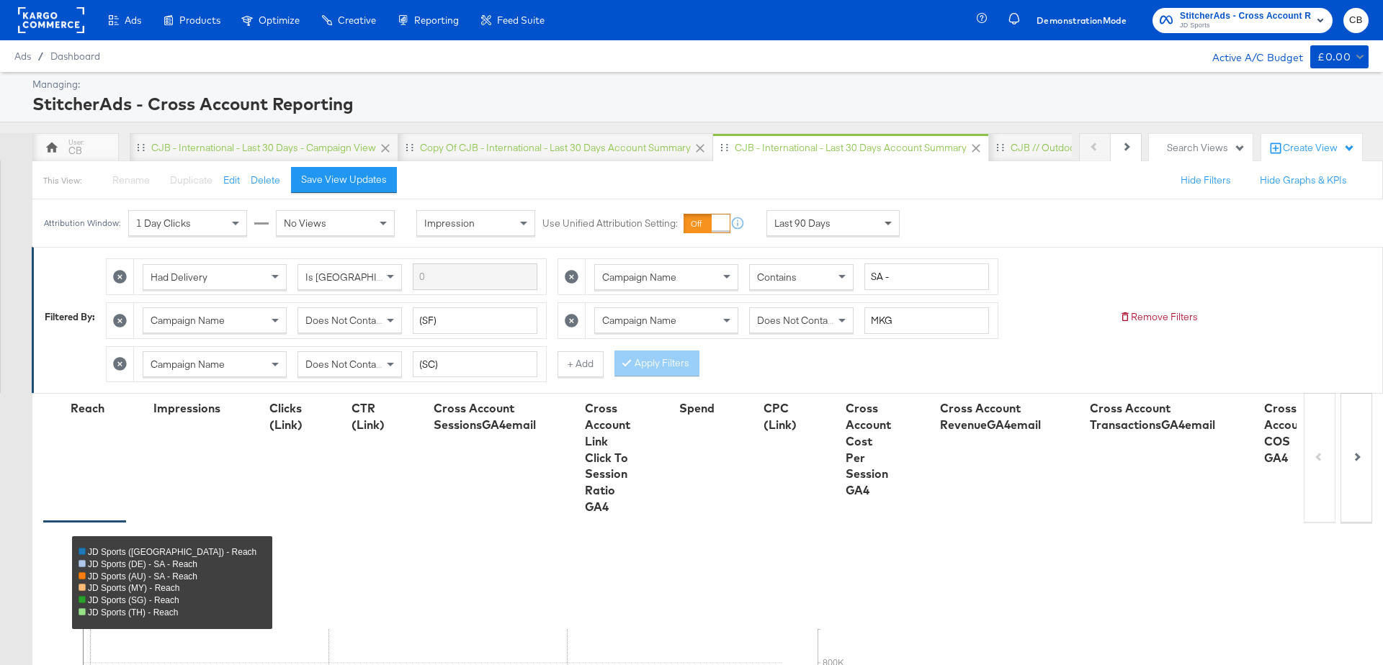
click at [884, 222] on span at bounding box center [887, 224] width 7 height 5
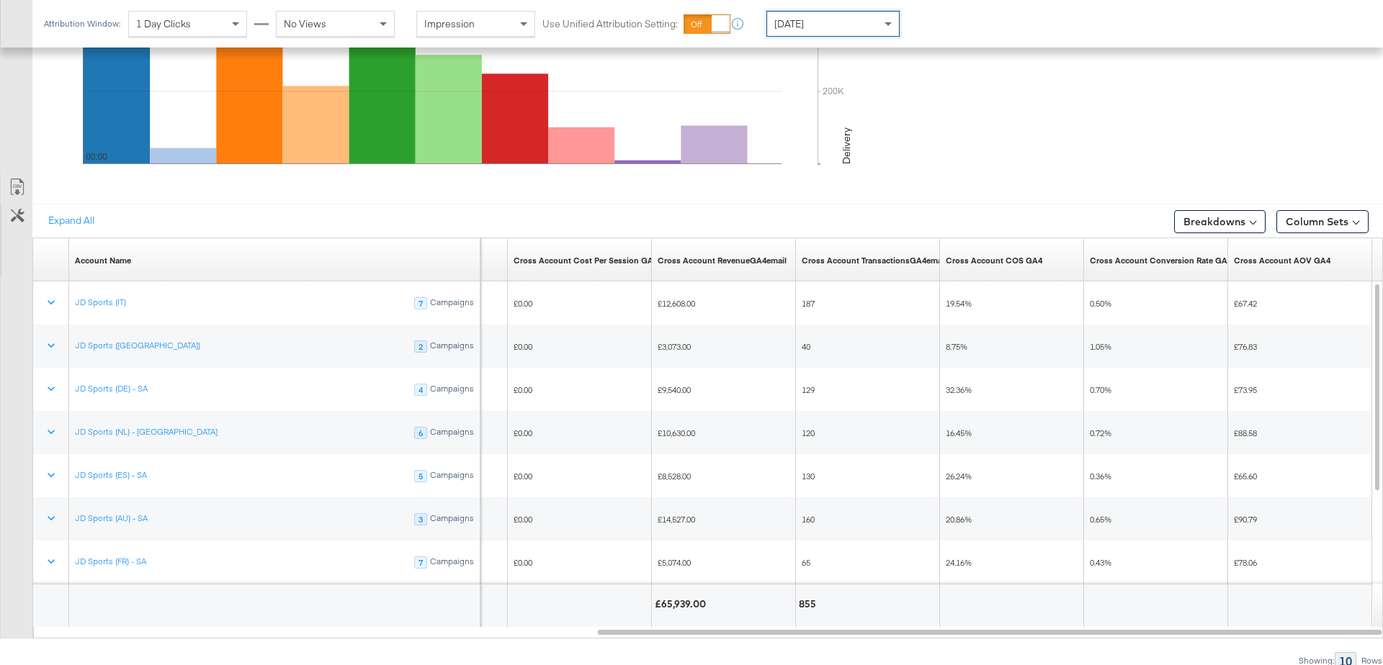
scroll to position [733, 0]
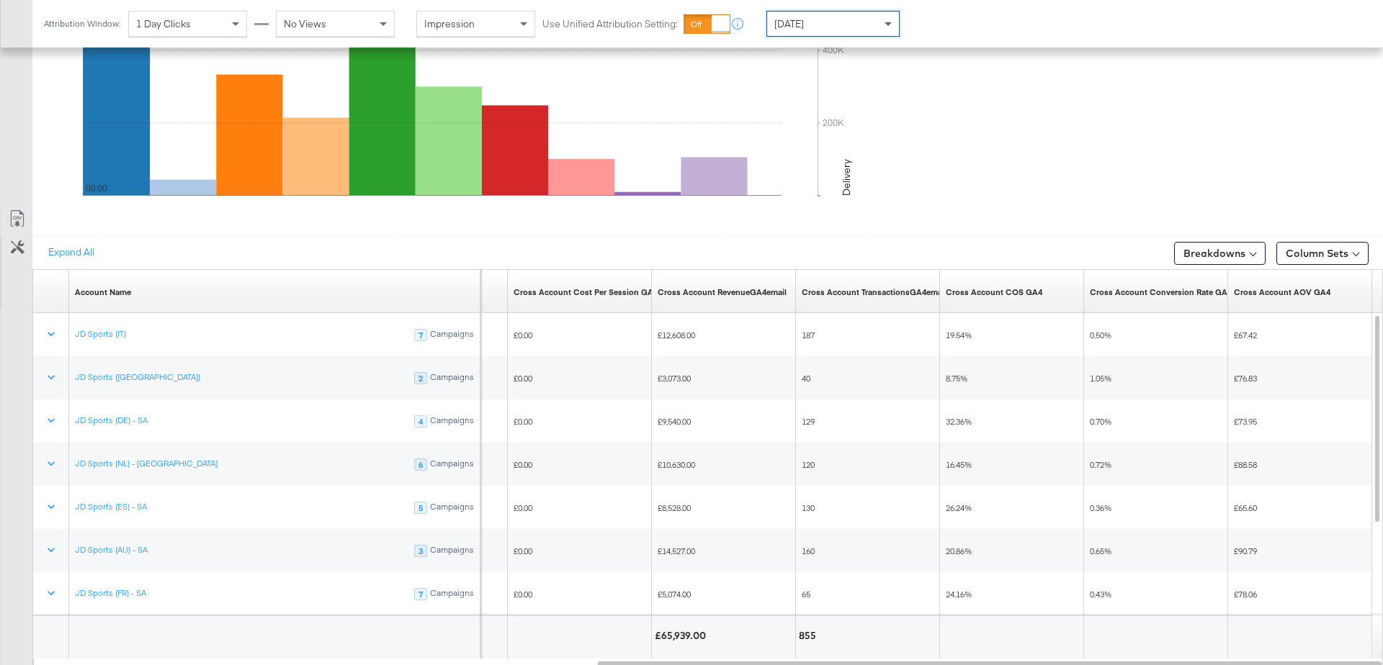
click at [886, 25] on span at bounding box center [887, 24] width 7 height 5
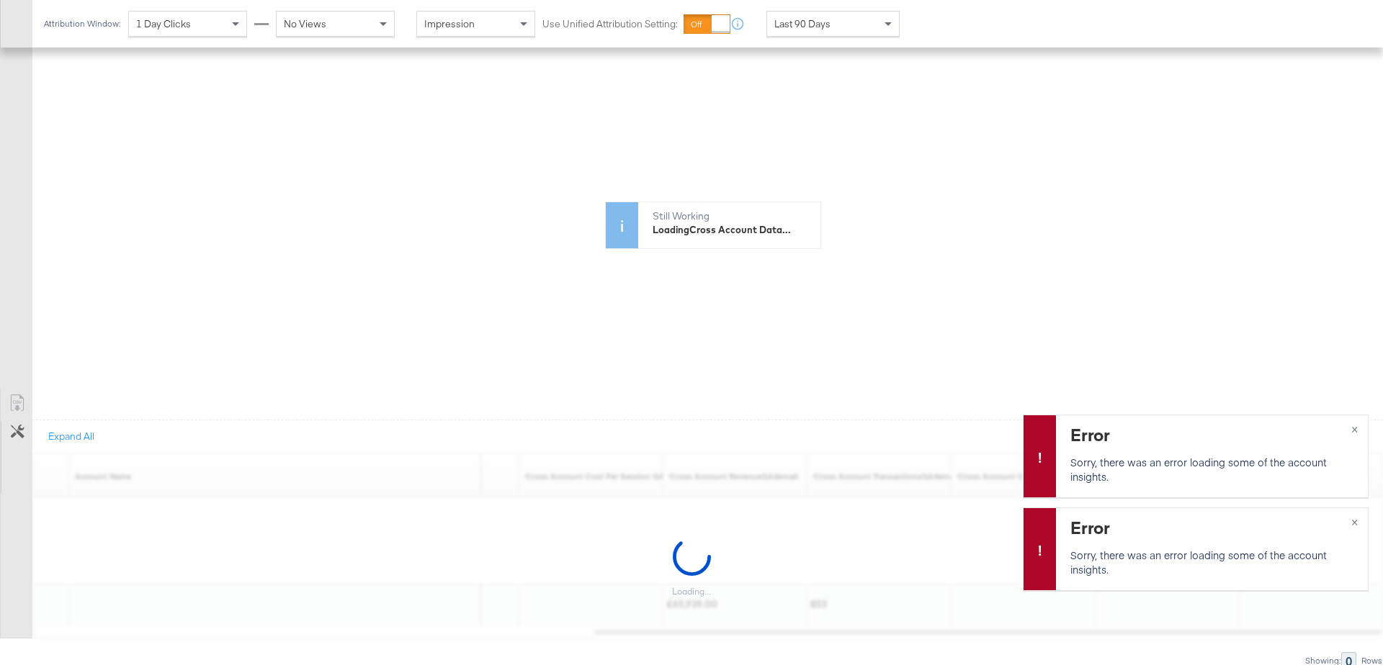
scroll to position [500, 0]
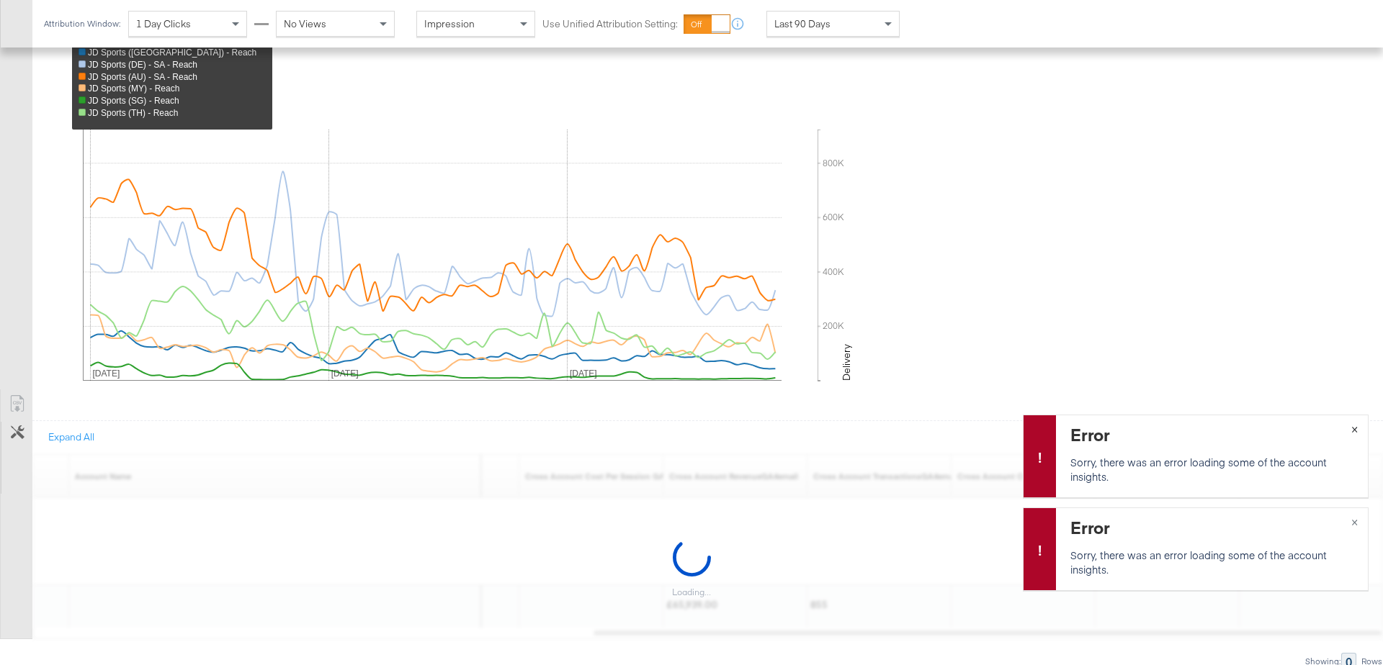
click at [1355, 431] on span "×" at bounding box center [1354, 428] width 6 height 17
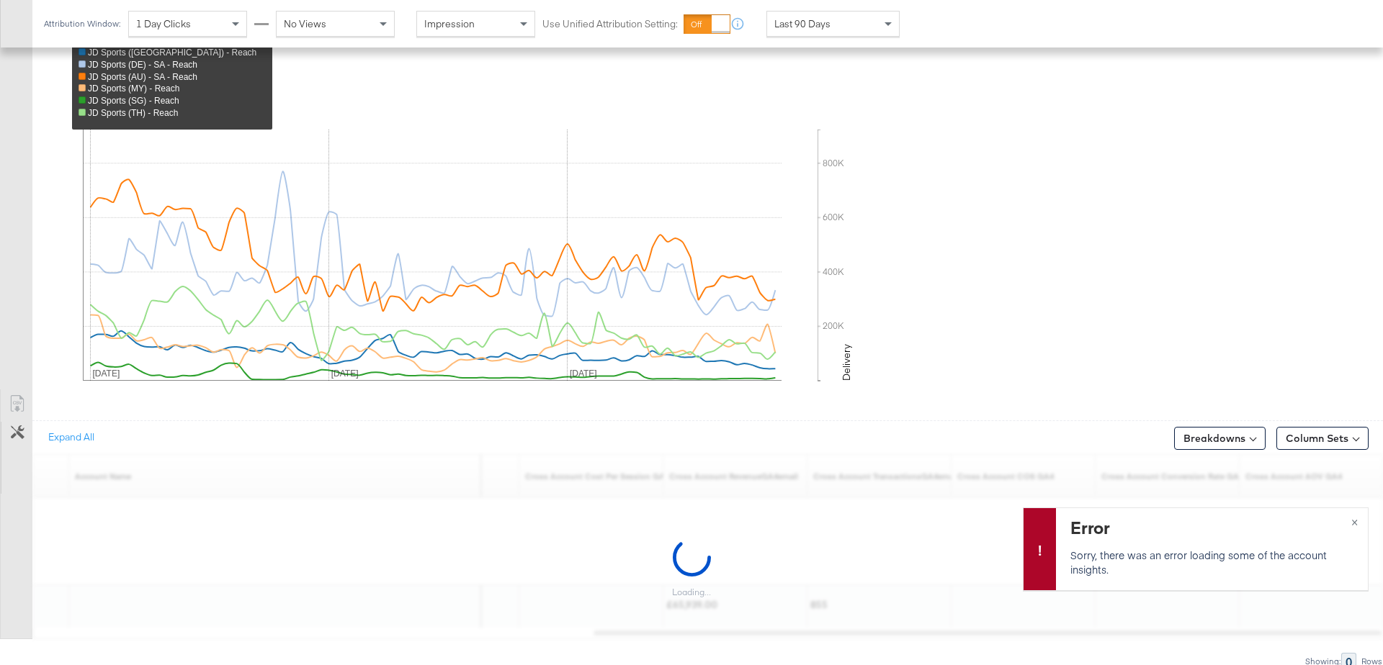
click at [1355, 435] on span at bounding box center [1355, 438] width 6 height 6
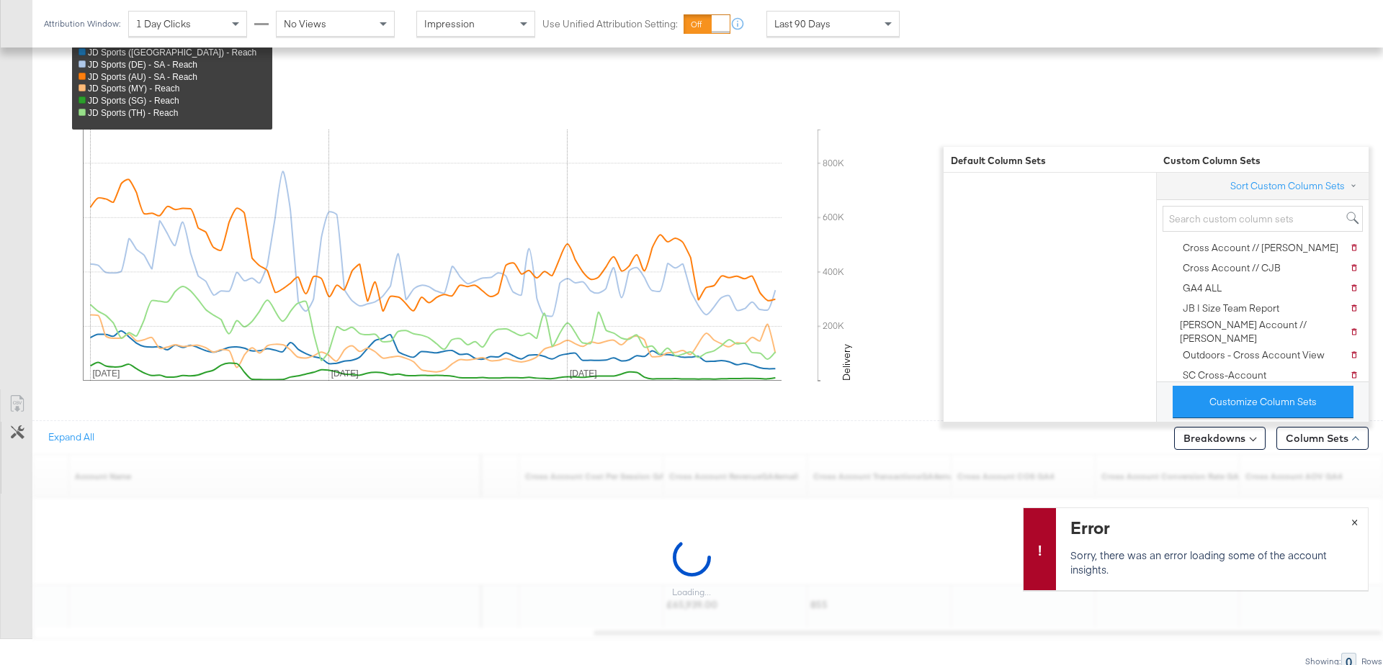
click at [1355, 525] on span "×" at bounding box center [1354, 521] width 6 height 17
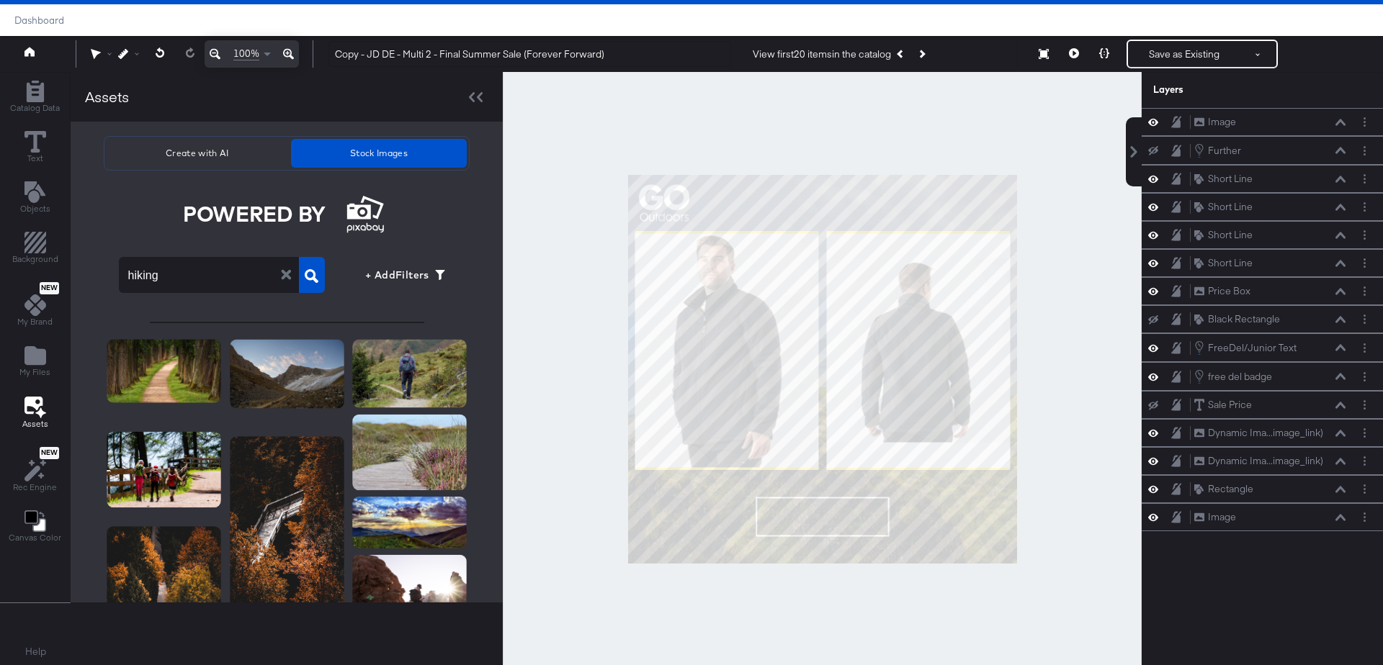
scroll to position [812, 0]
